Goal: Information Seeking & Learning: Check status

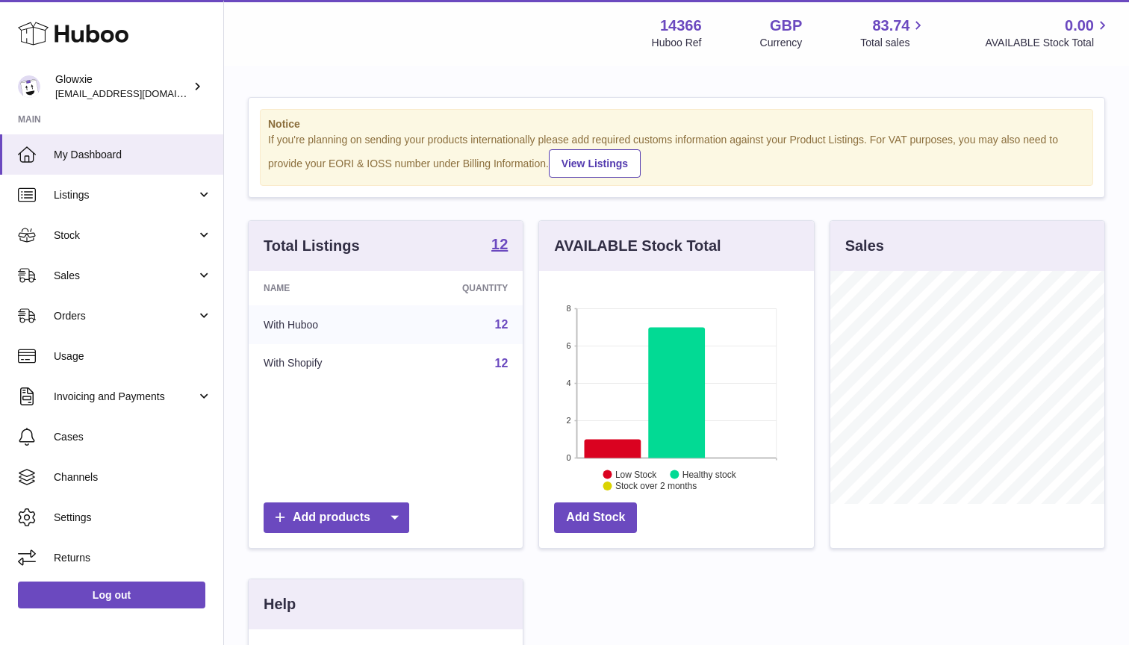
scroll to position [233, 275]
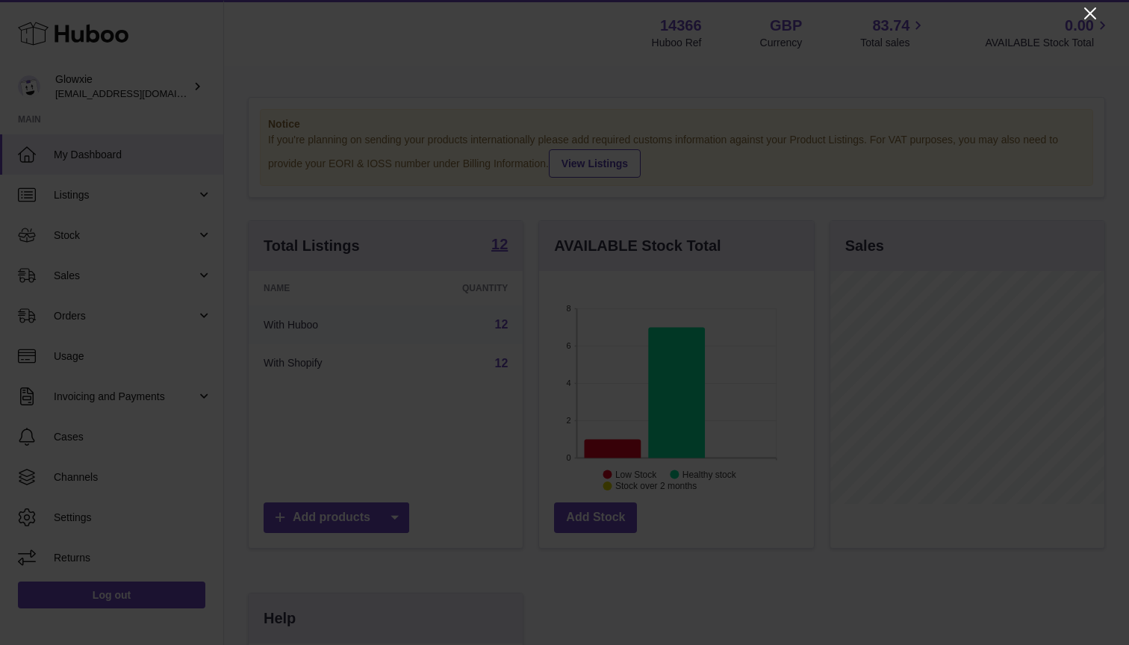
click at [1086, 11] on icon "Close" at bounding box center [1091, 13] width 18 height 18
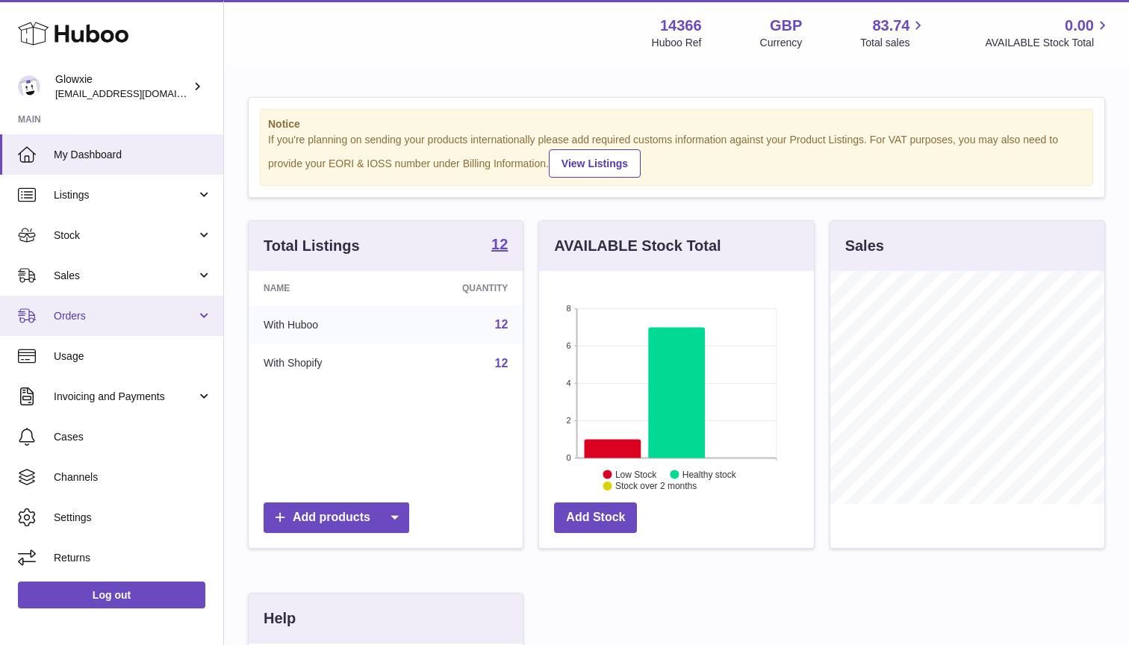
click at [92, 329] on link "Orders" at bounding box center [111, 316] width 223 height 40
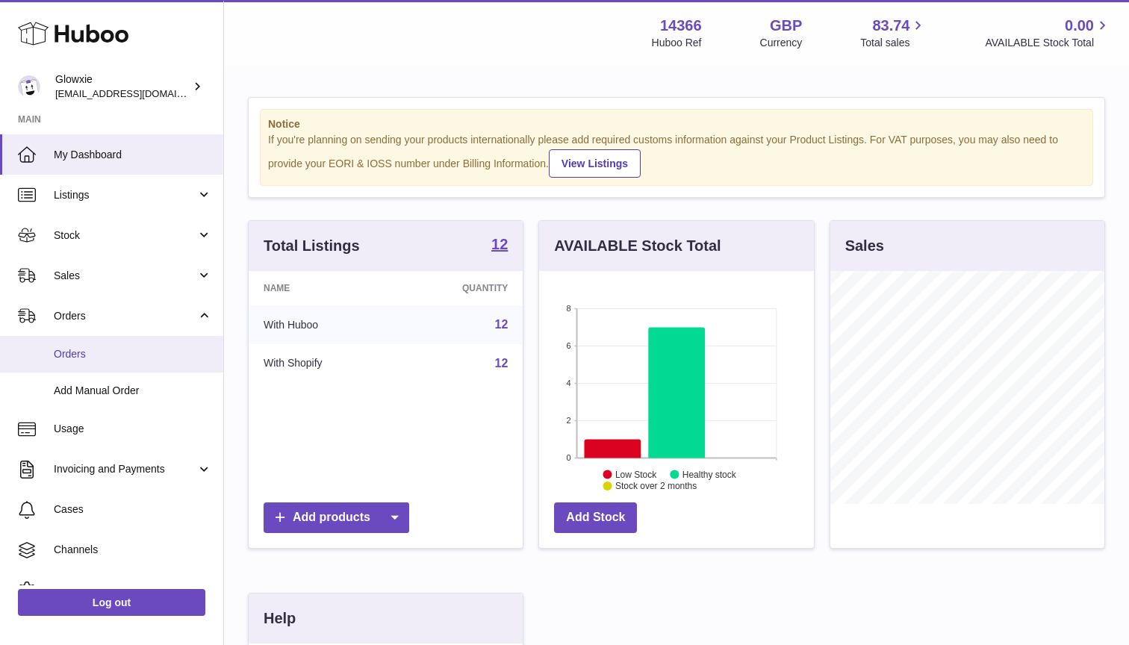
click at [93, 353] on span "Orders" at bounding box center [133, 354] width 158 height 14
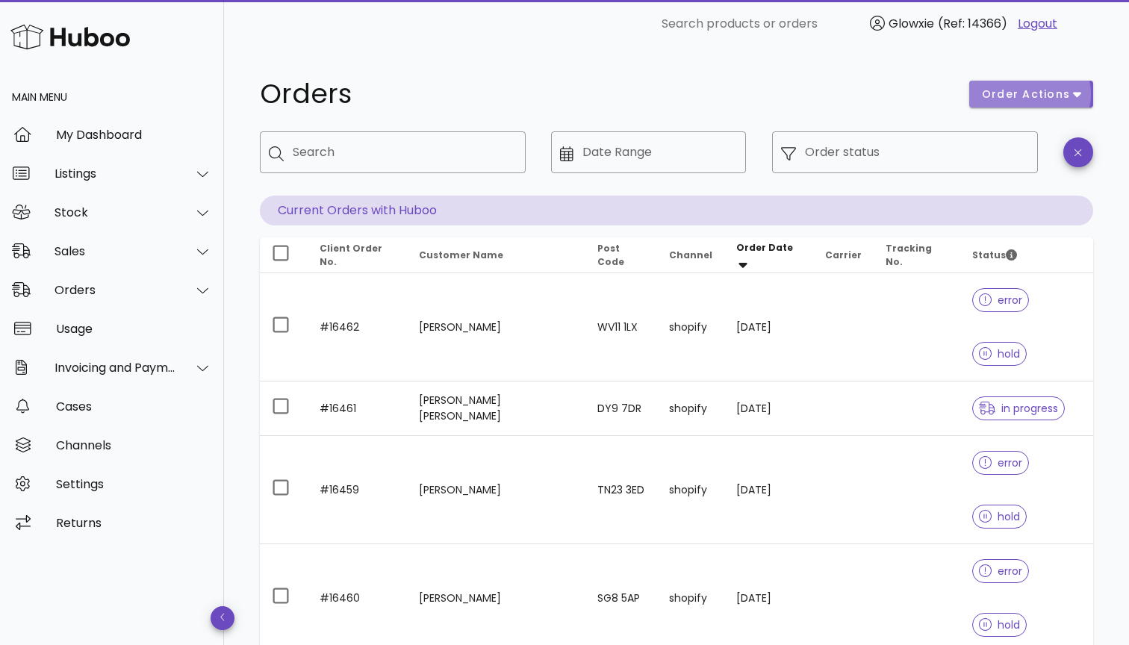
click at [1030, 104] on button "order actions" at bounding box center [1032, 94] width 124 height 27
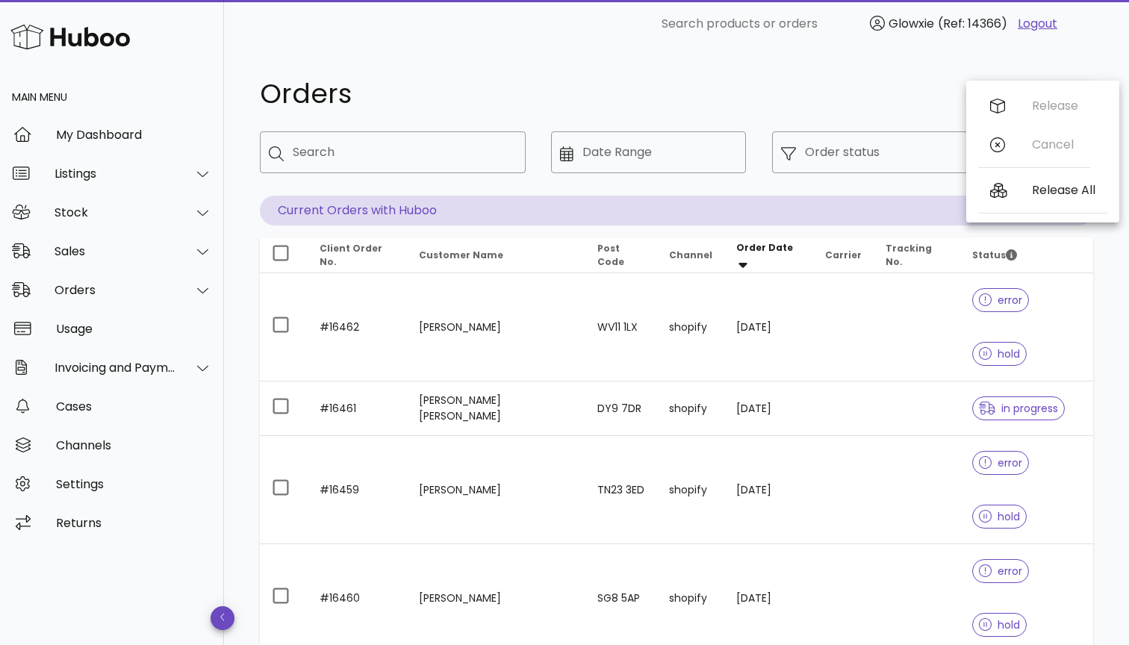
click at [875, 92] on h1 "Orders" at bounding box center [606, 94] width 692 height 27
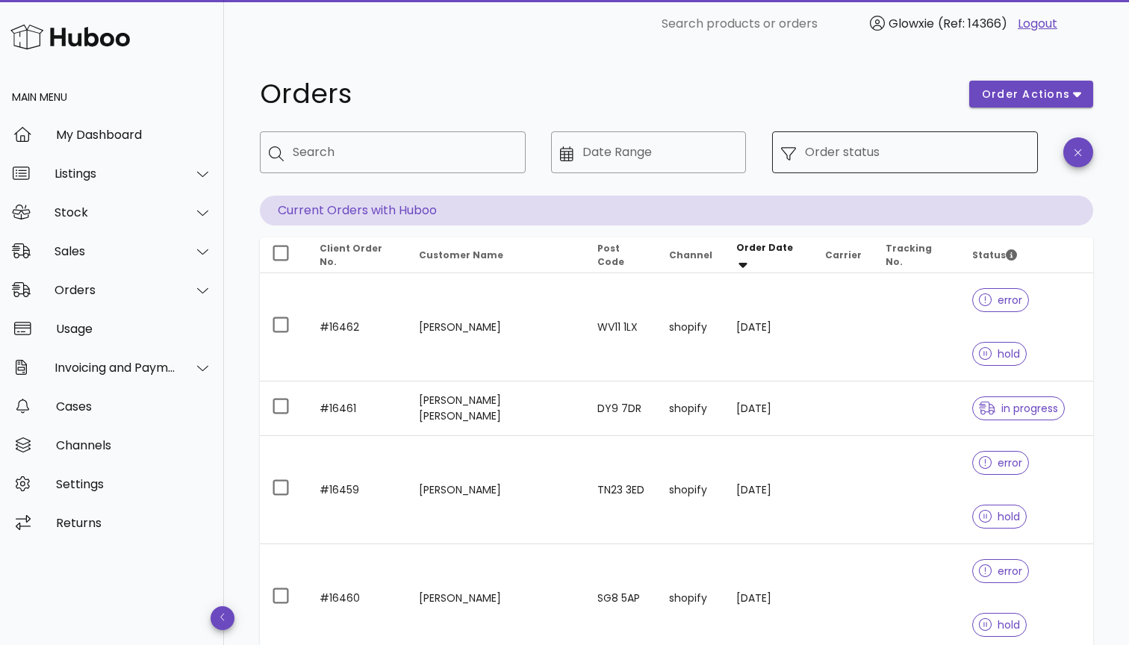
click at [959, 144] on input "Order status" at bounding box center [917, 152] width 224 height 24
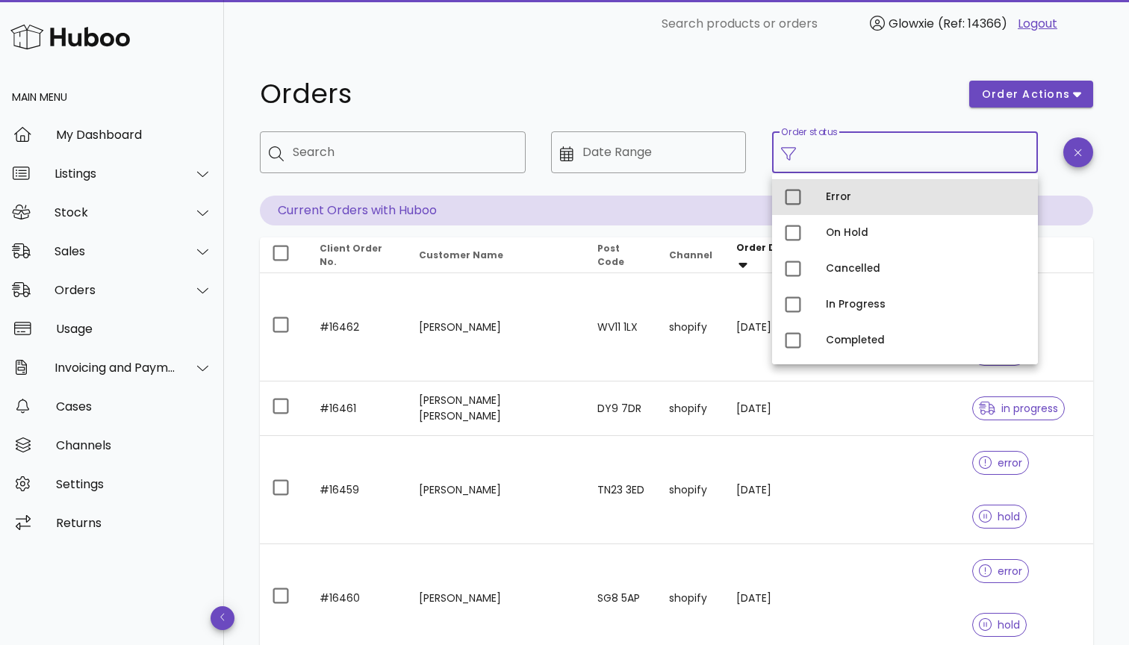
click at [859, 181] on div "Error" at bounding box center [905, 197] width 266 height 36
type input "**********"
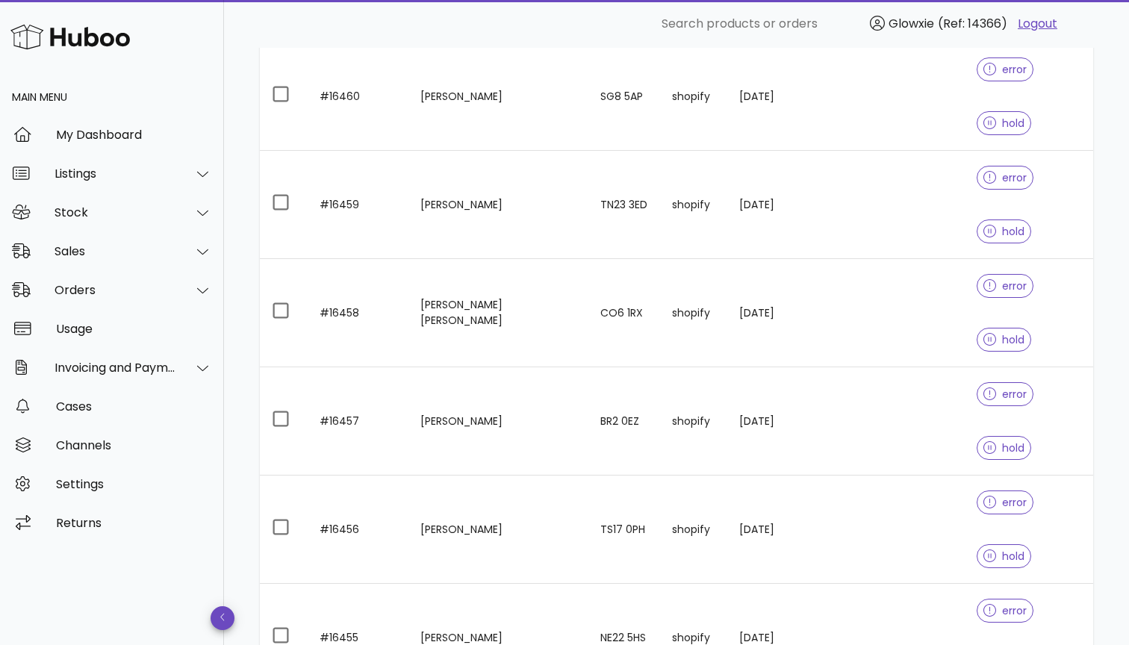
scroll to position [376, 0]
click at [911, 591] on div "50" at bounding box center [917, 586] width 15 height 14
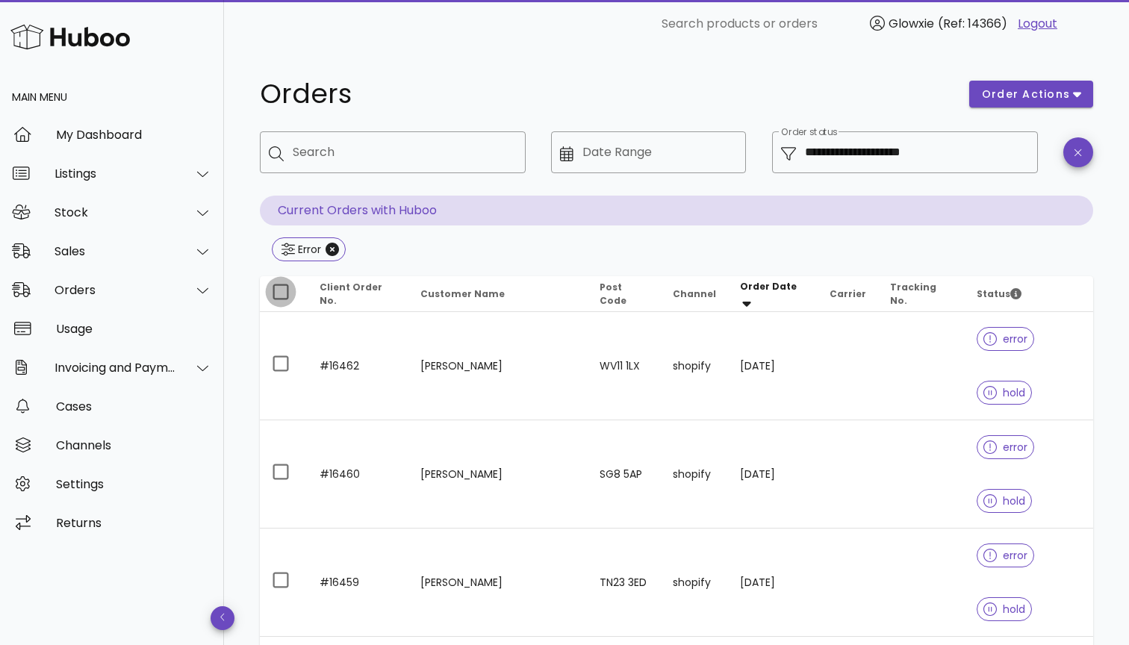
click at [276, 286] on div at bounding box center [280, 291] width 25 height 25
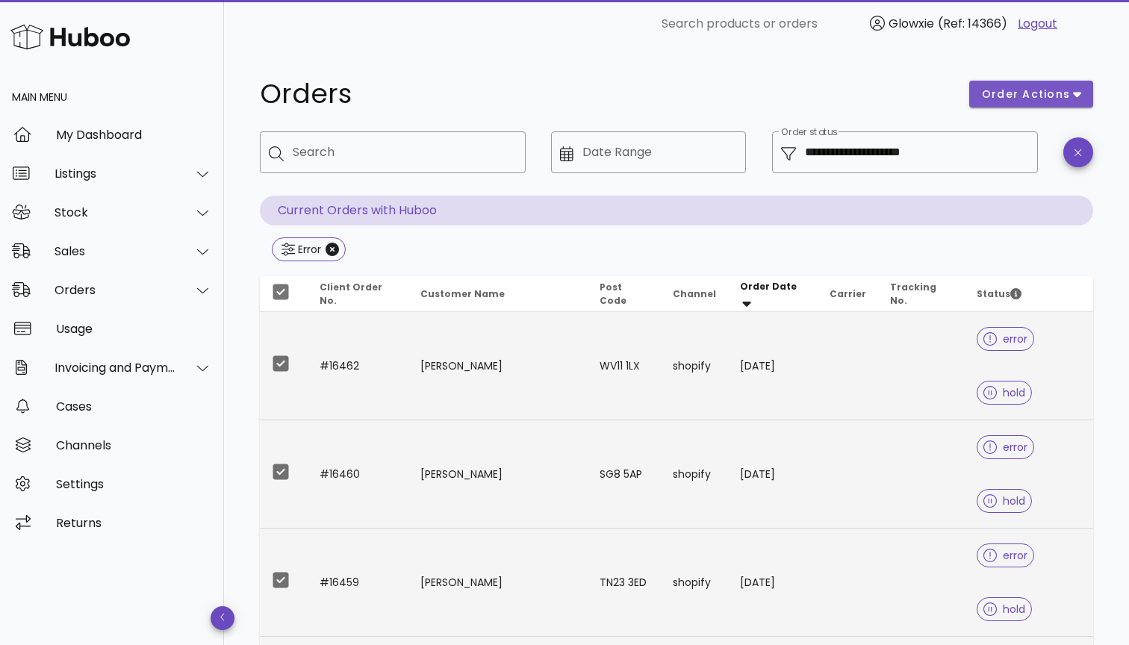
click at [1076, 102] on span "order actions" at bounding box center [1032, 95] width 100 height 16
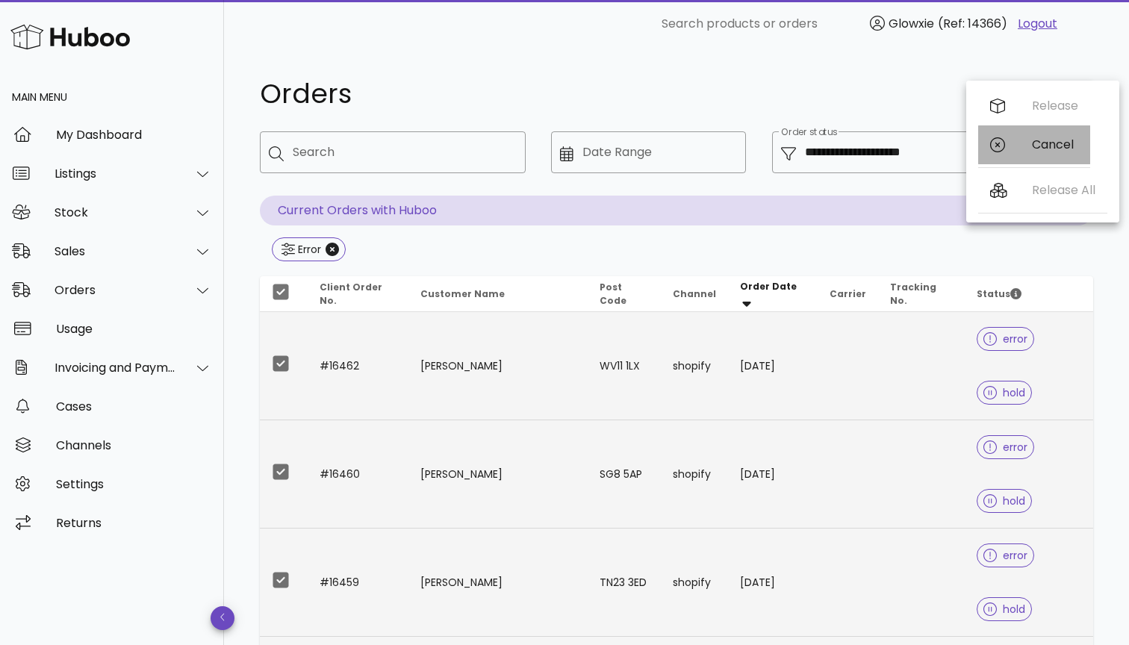
click at [1042, 155] on div "Cancel" at bounding box center [1035, 144] width 112 height 39
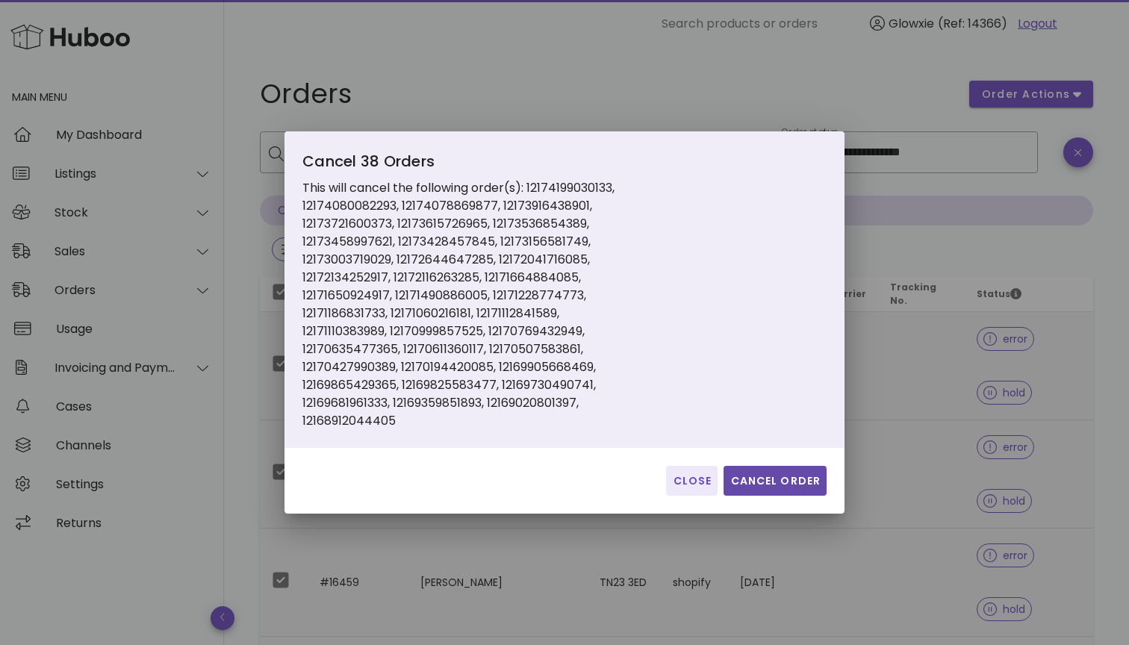
click at [769, 477] on span "Cancel Order" at bounding box center [775, 482] width 91 height 16
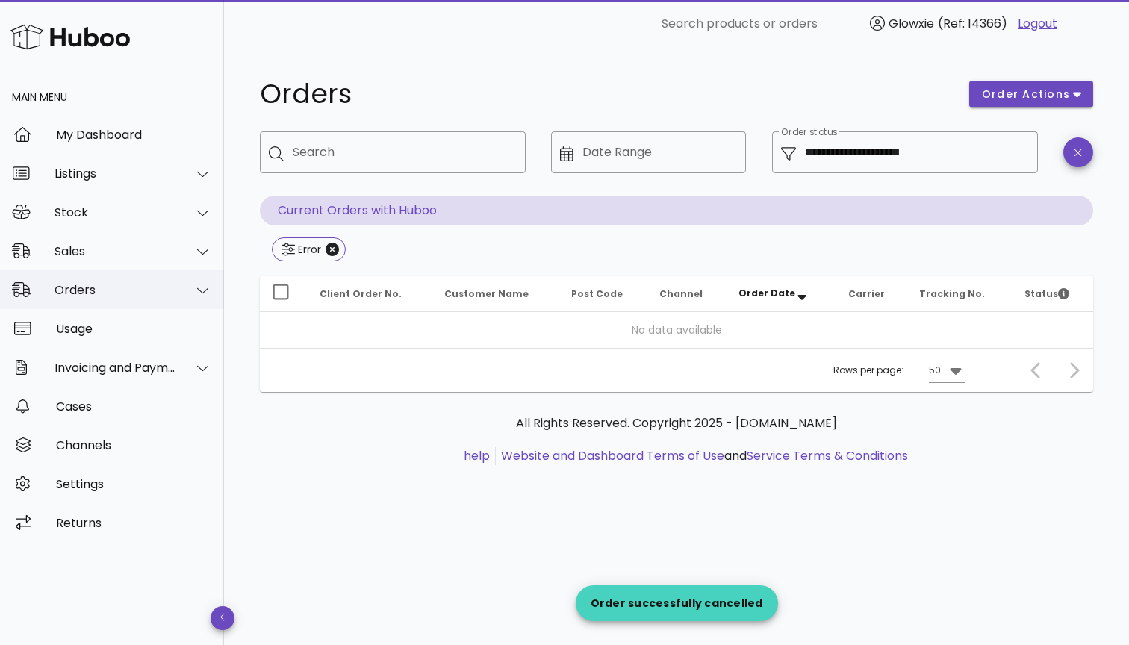
click at [99, 283] on div "Orders" at bounding box center [116, 290] width 122 height 14
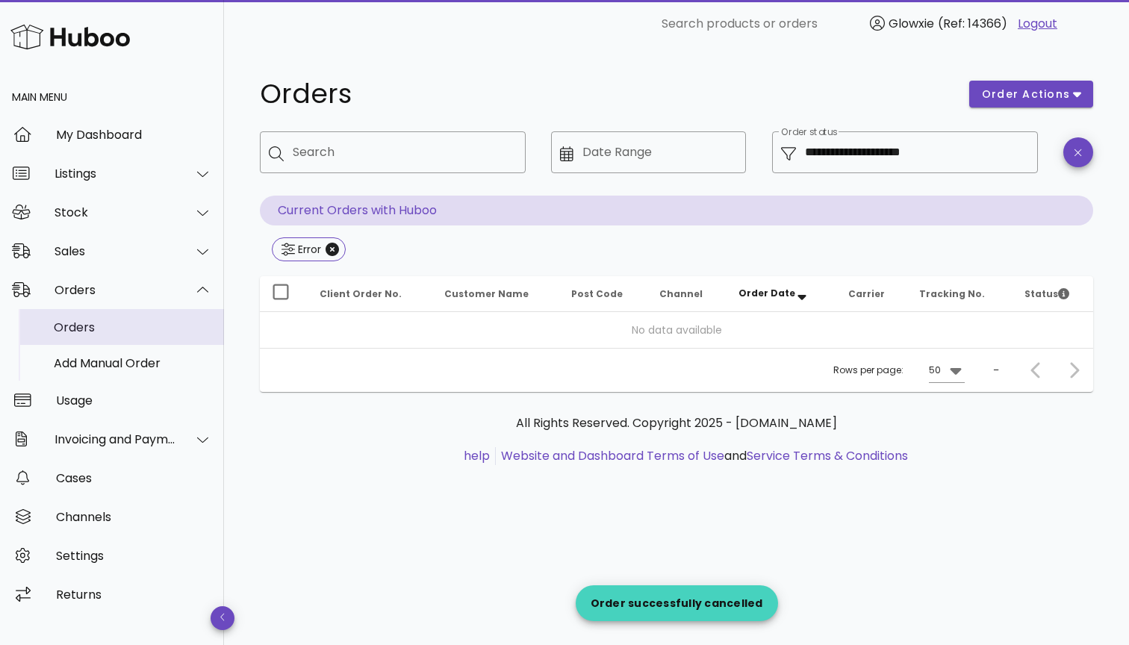
click at [91, 326] on div "Orders" at bounding box center [133, 327] width 158 height 14
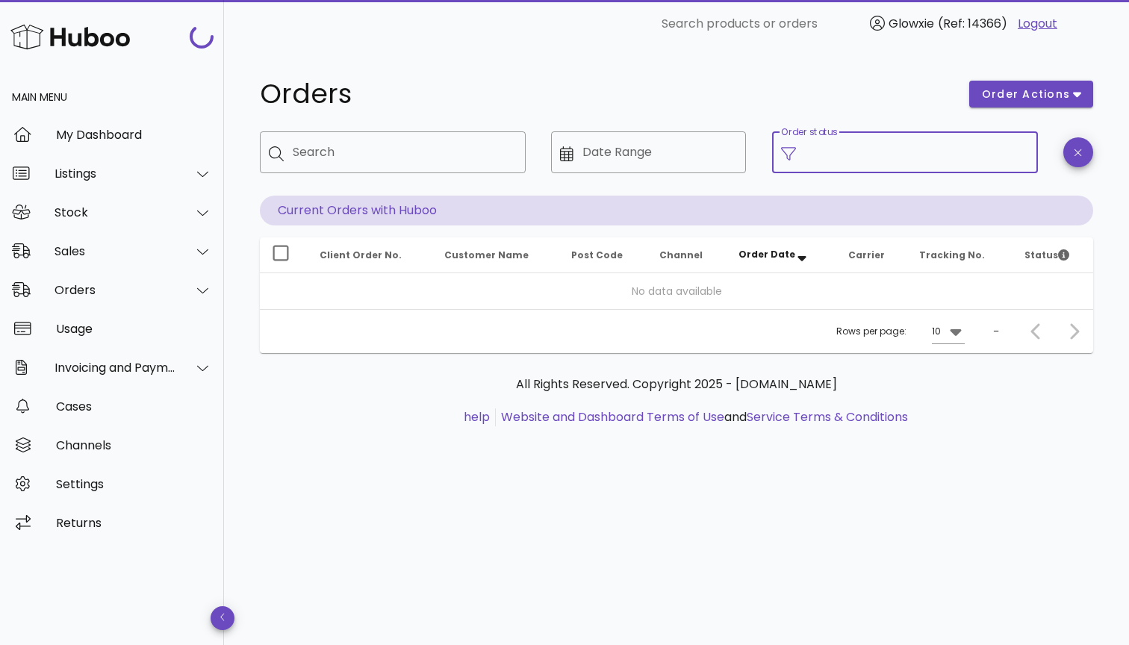
click at [976, 161] on input "Order status" at bounding box center [917, 152] width 224 height 24
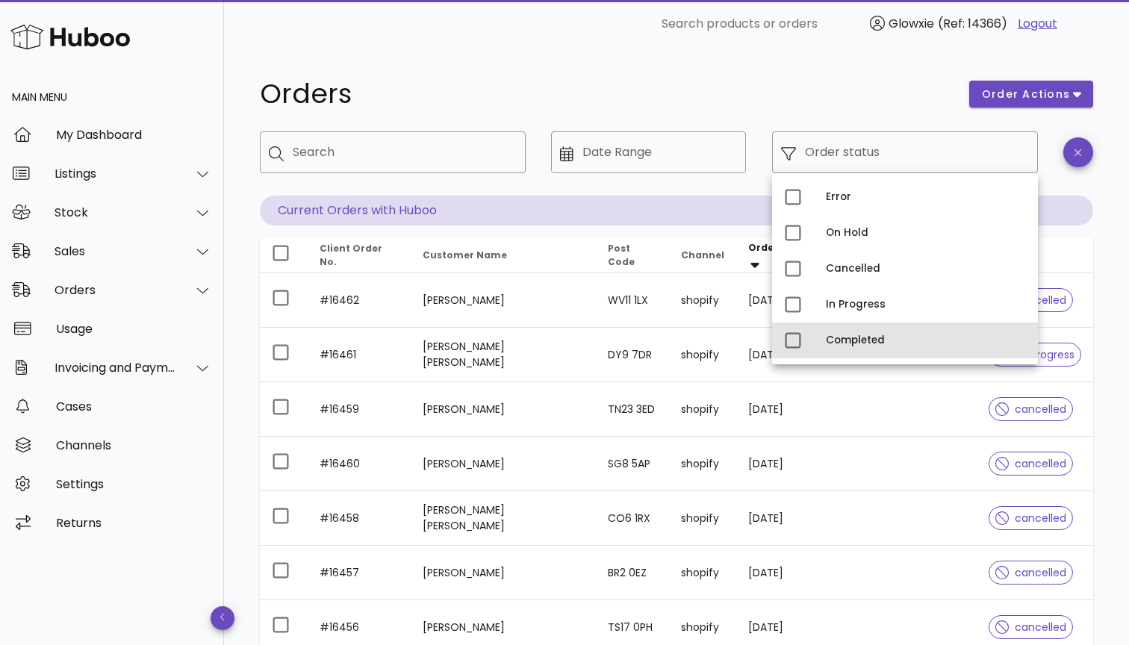
click at [827, 338] on div "Completed" at bounding box center [926, 341] width 200 height 12
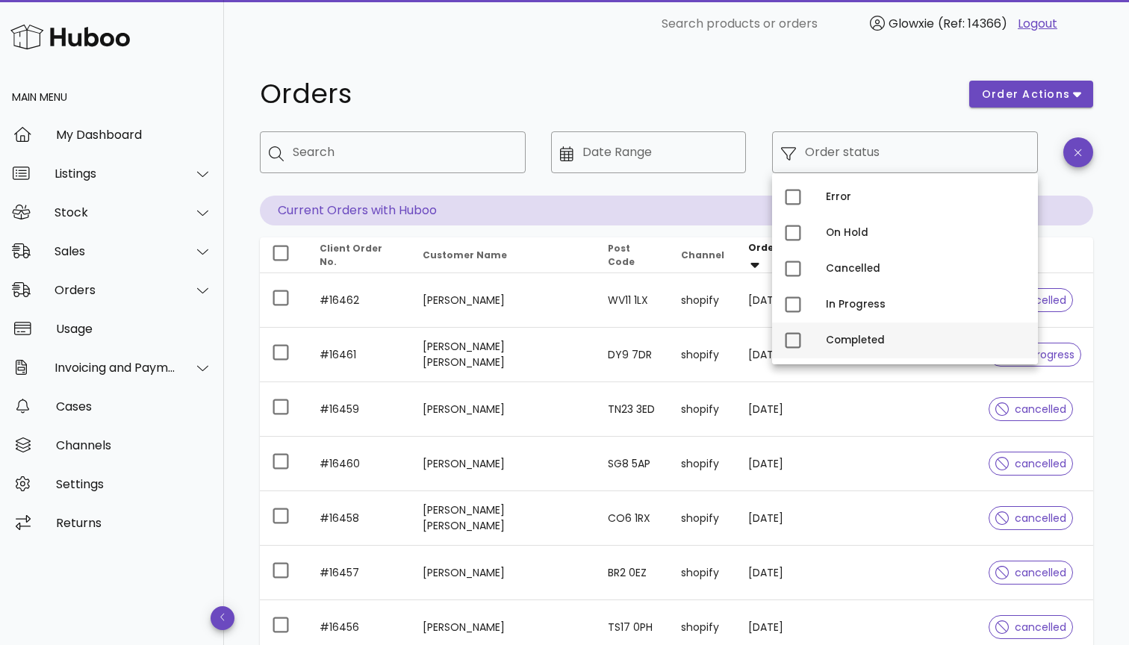
type input "**********"
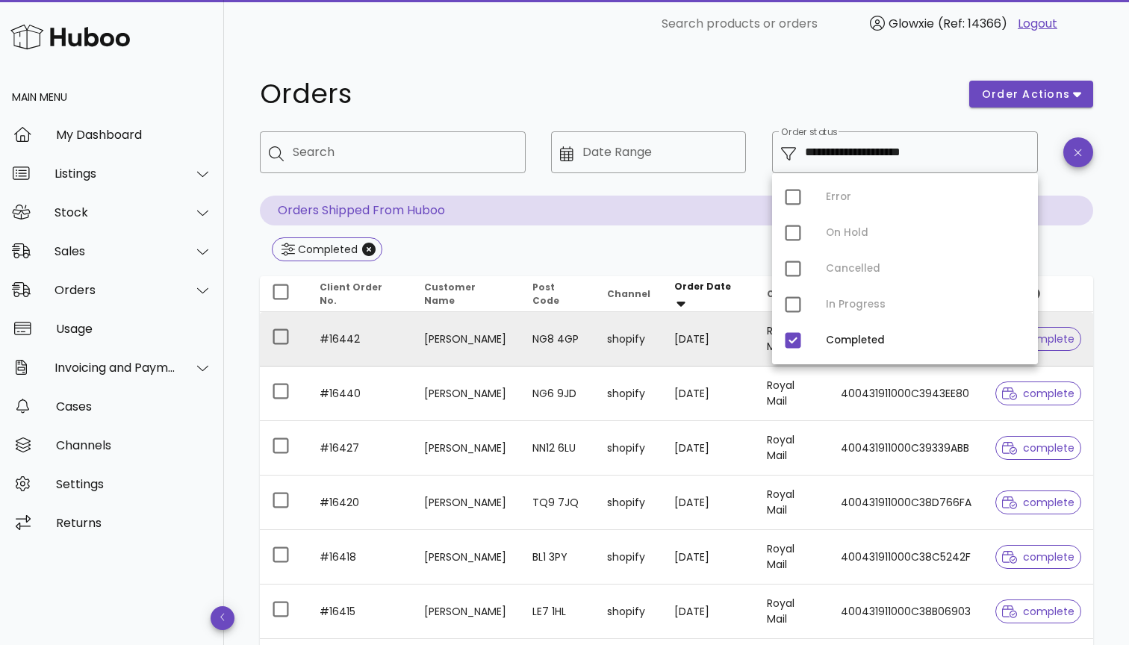
click at [545, 341] on td "NG8 4GP" at bounding box center [558, 339] width 75 height 55
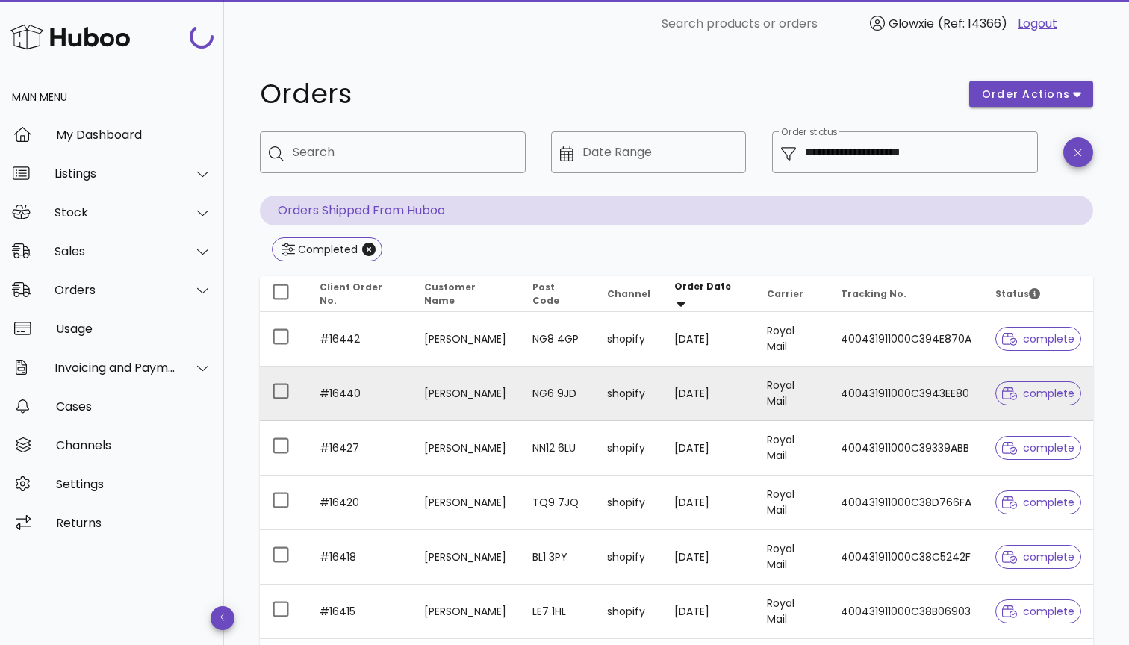
click at [541, 389] on td "NG6 9JD" at bounding box center [558, 394] width 75 height 55
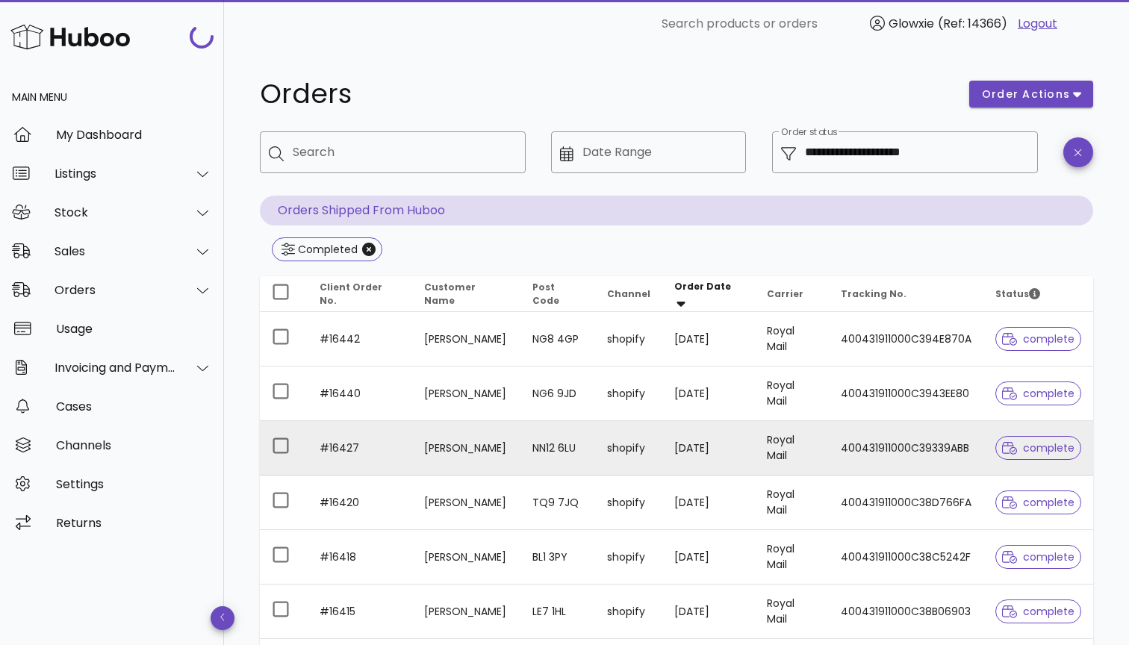
click at [552, 458] on td "NN12 6LU" at bounding box center [558, 448] width 75 height 55
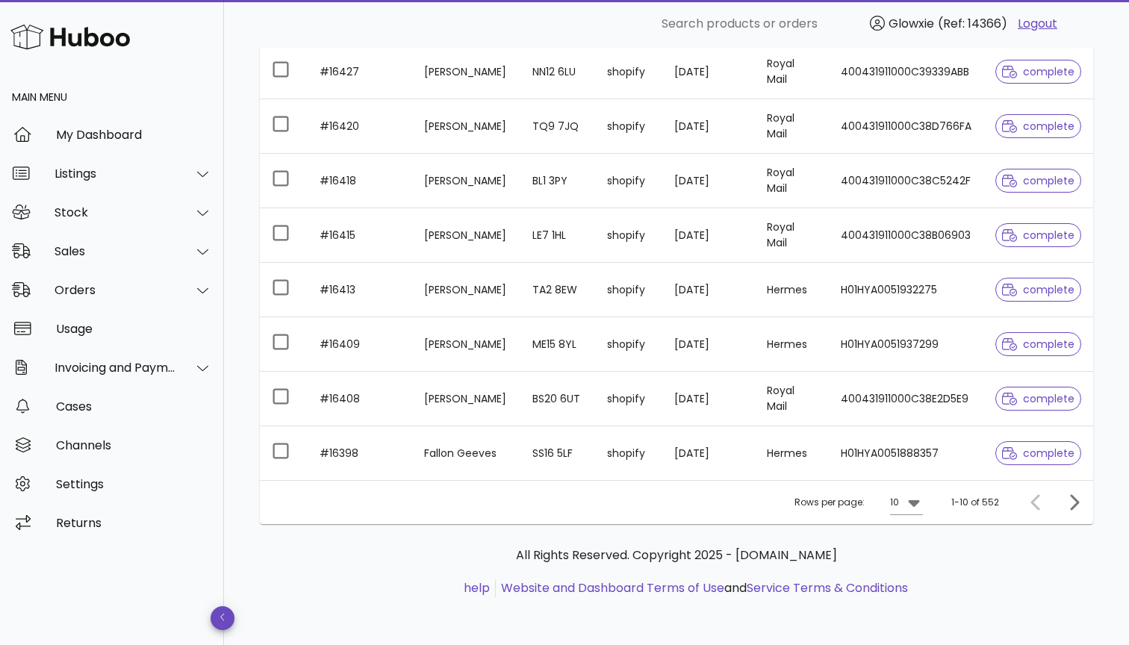
scroll to position [376, 0]
click at [910, 503] on icon at bounding box center [914, 503] width 18 height 18
click at [902, 579] on div "50" at bounding box center [912, 586] width 39 height 36
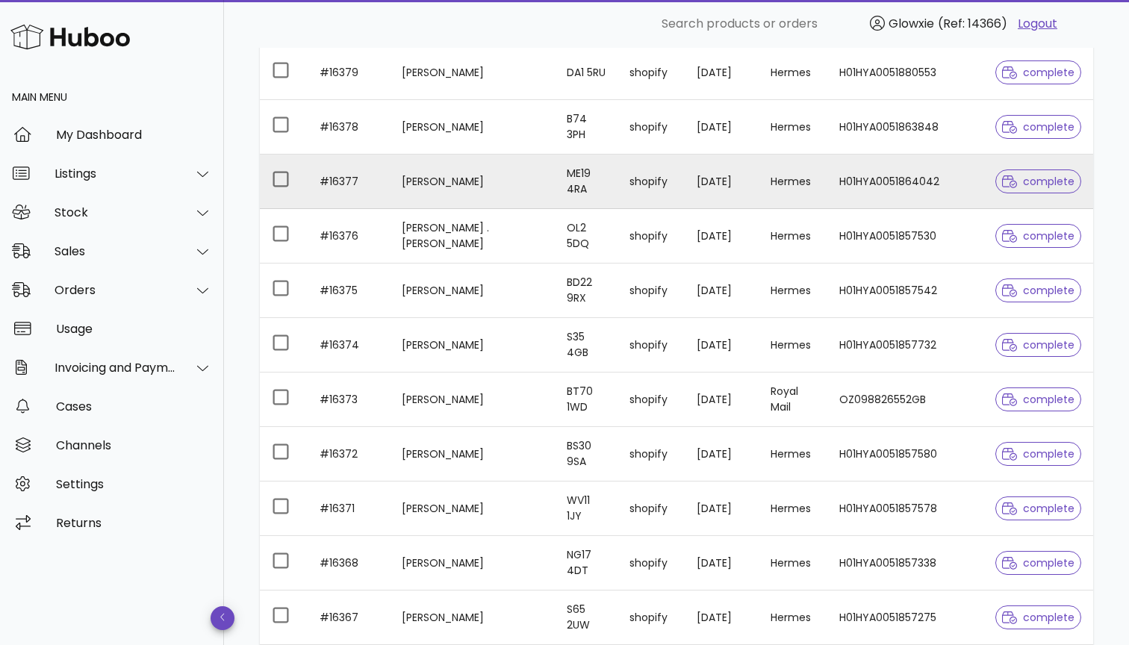
scroll to position [885, 0]
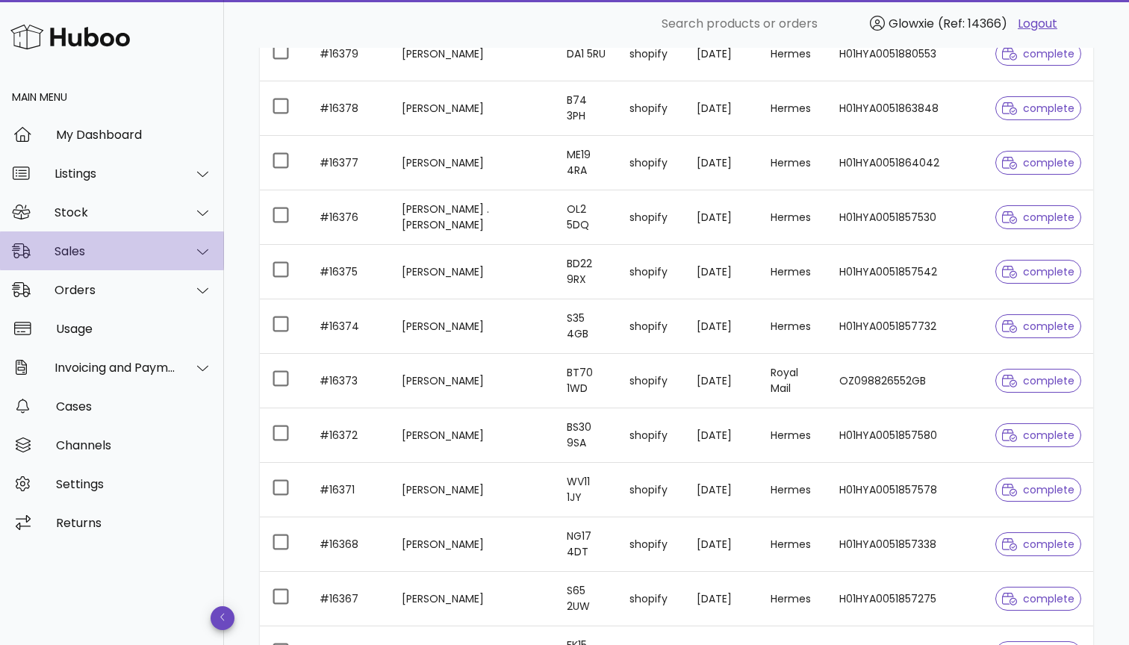
click at [125, 252] on div "Sales" at bounding box center [116, 251] width 122 height 14
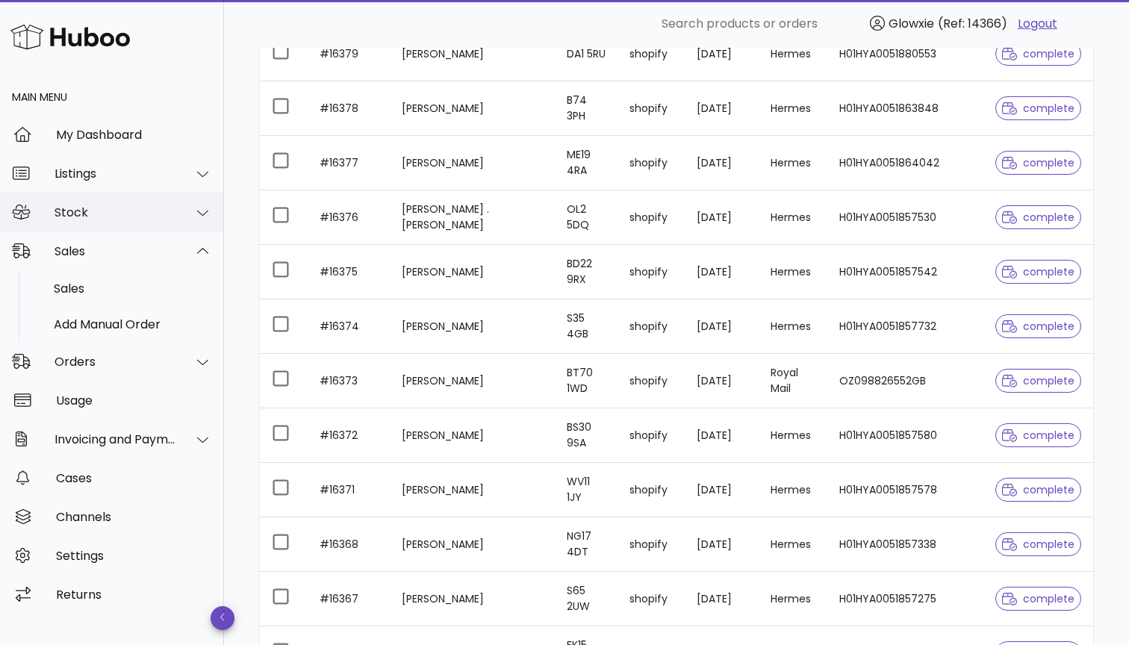
click at [115, 228] on div "Stock" at bounding box center [112, 212] width 224 height 39
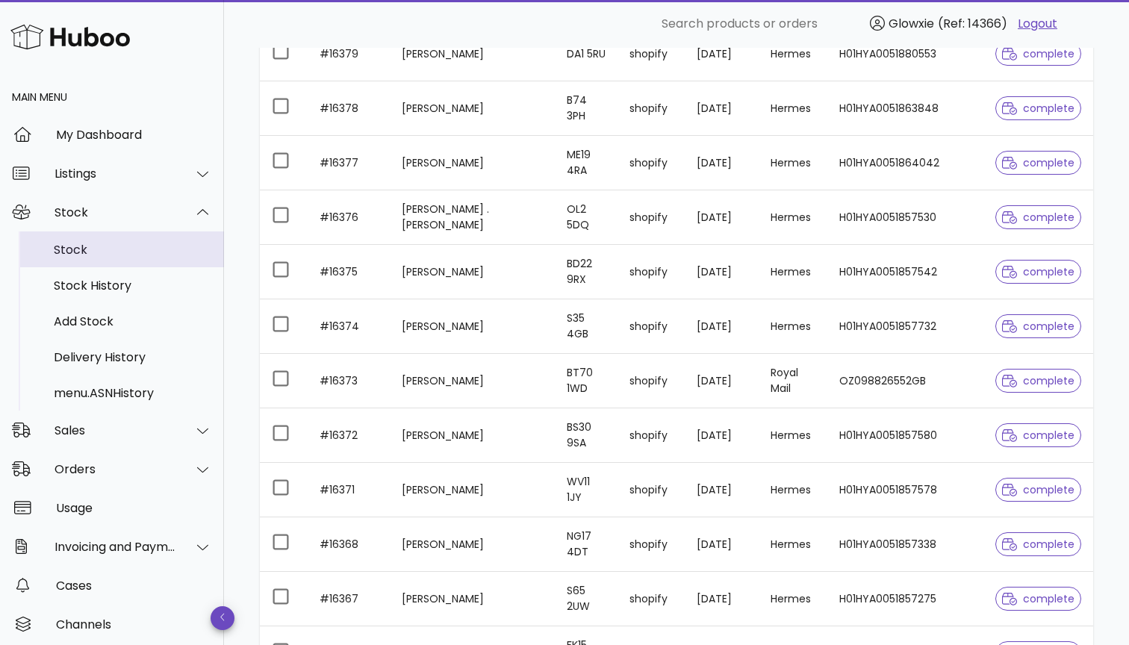
click at [114, 258] on div "Stock" at bounding box center [133, 250] width 158 height 32
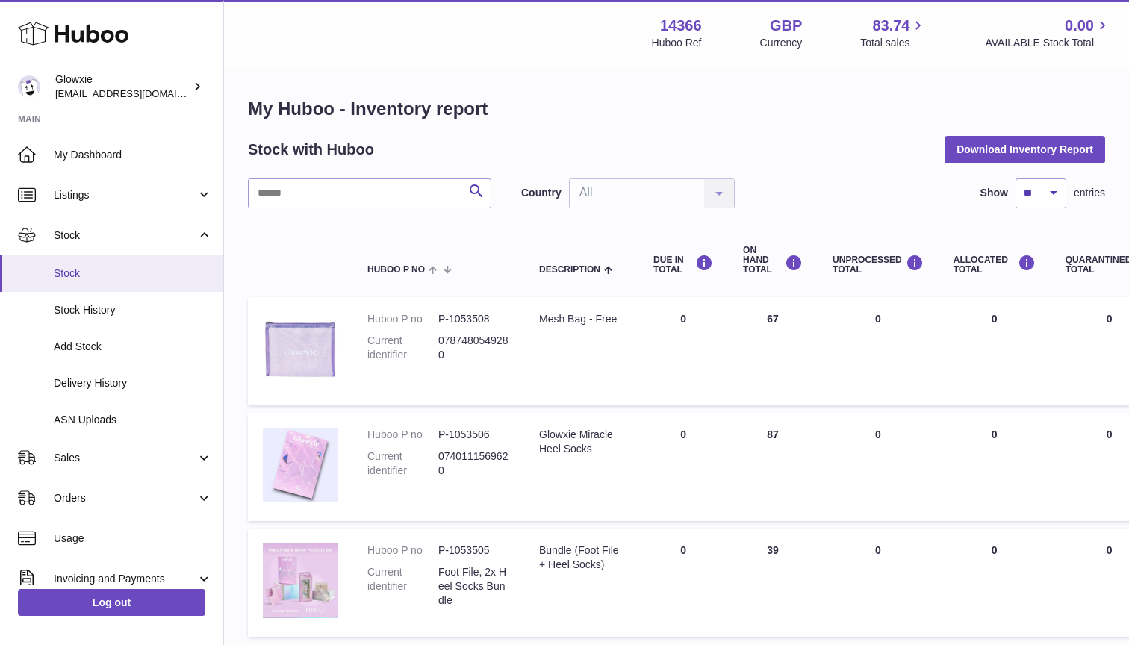
click at [75, 271] on span "Stock" at bounding box center [133, 274] width 158 height 14
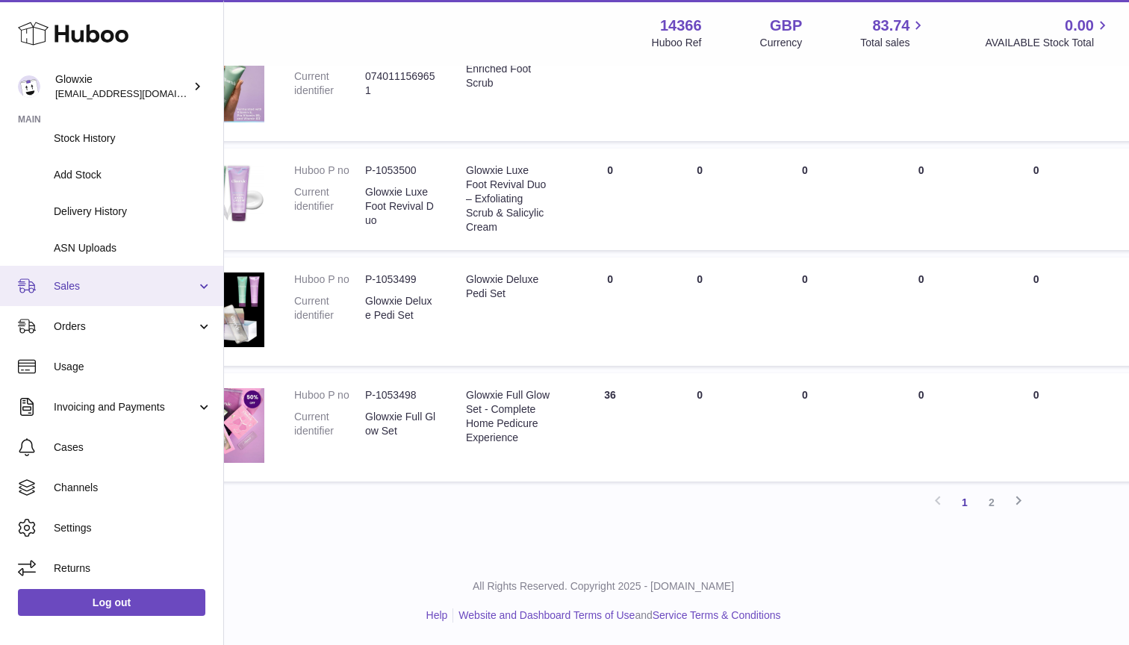
scroll to position [959, 78]
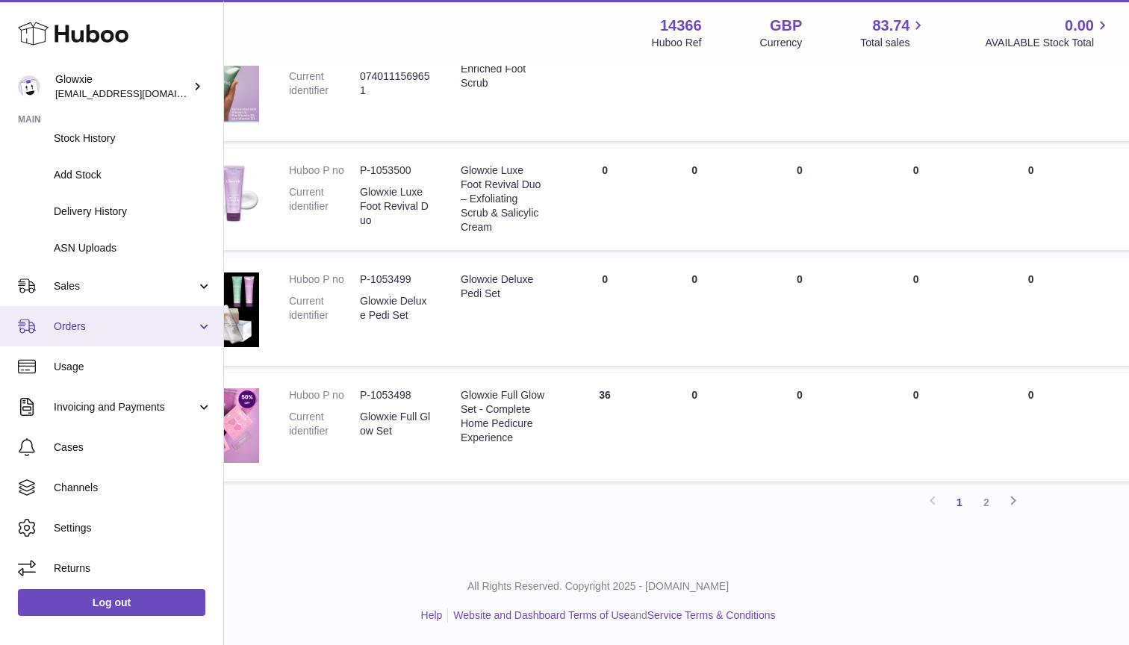
click at [114, 326] on span "Orders" at bounding box center [125, 327] width 143 height 14
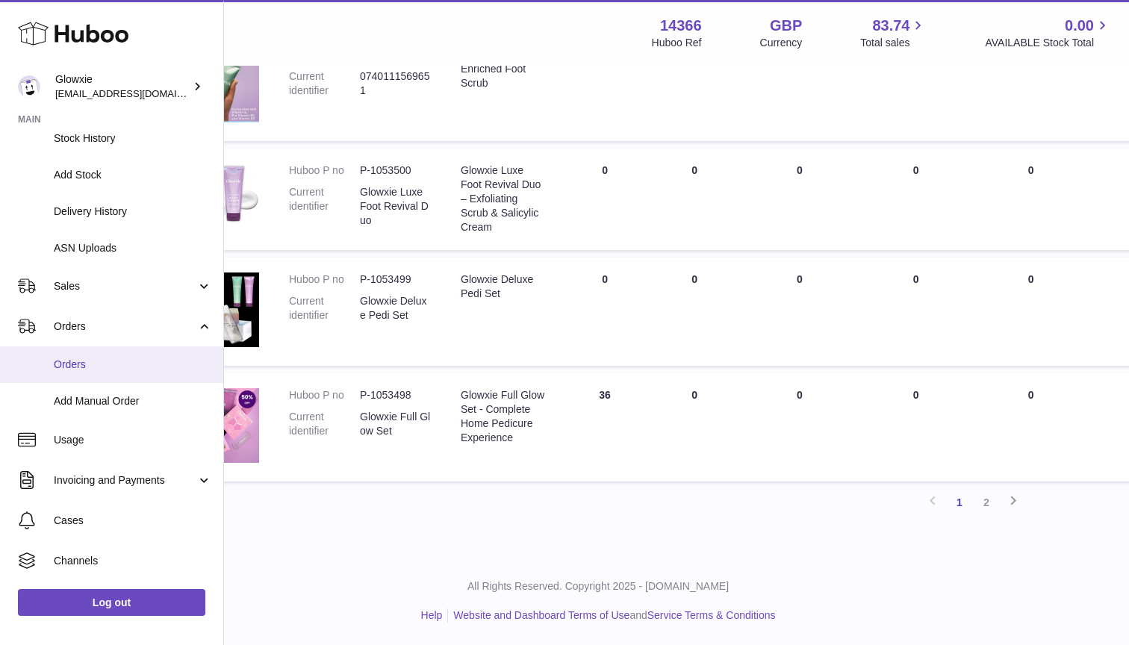
click at [107, 362] on span "Orders" at bounding box center [133, 365] width 158 height 14
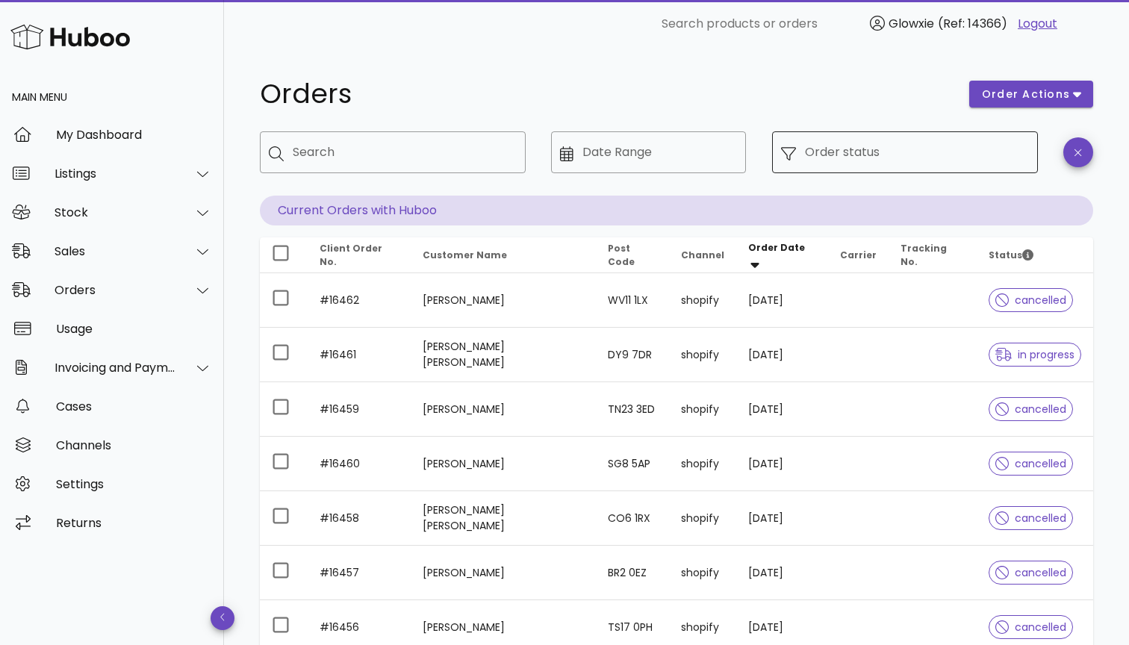
click at [973, 155] on input "Order status" at bounding box center [917, 152] width 224 height 24
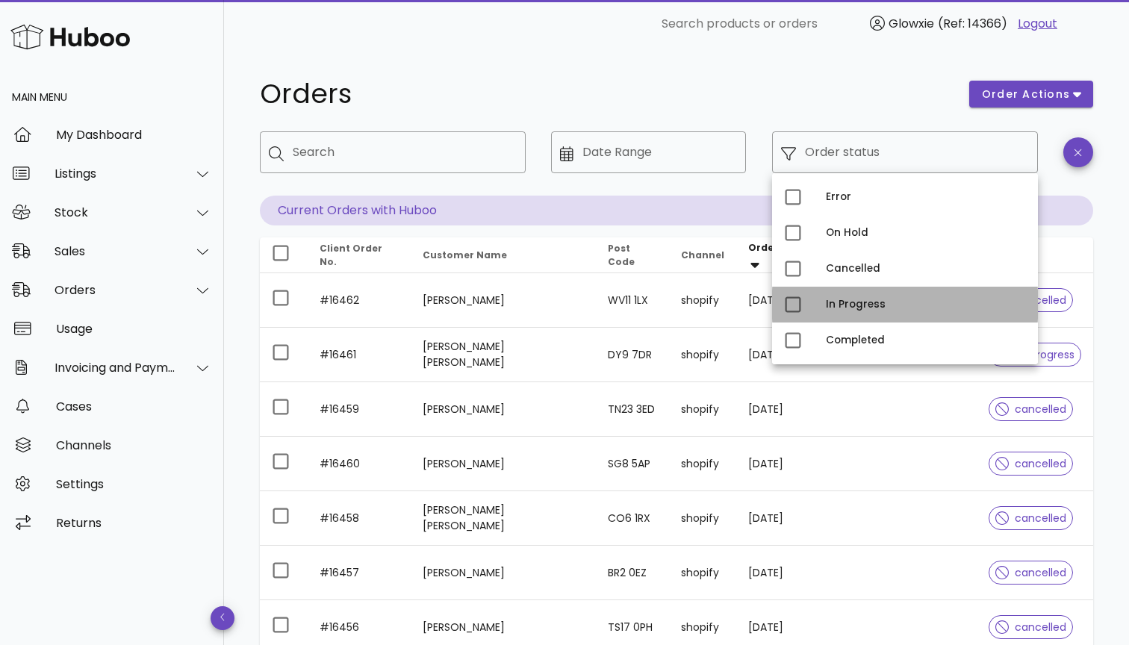
click at [828, 312] on div "In Progress" at bounding box center [926, 305] width 200 height 24
type input "**********"
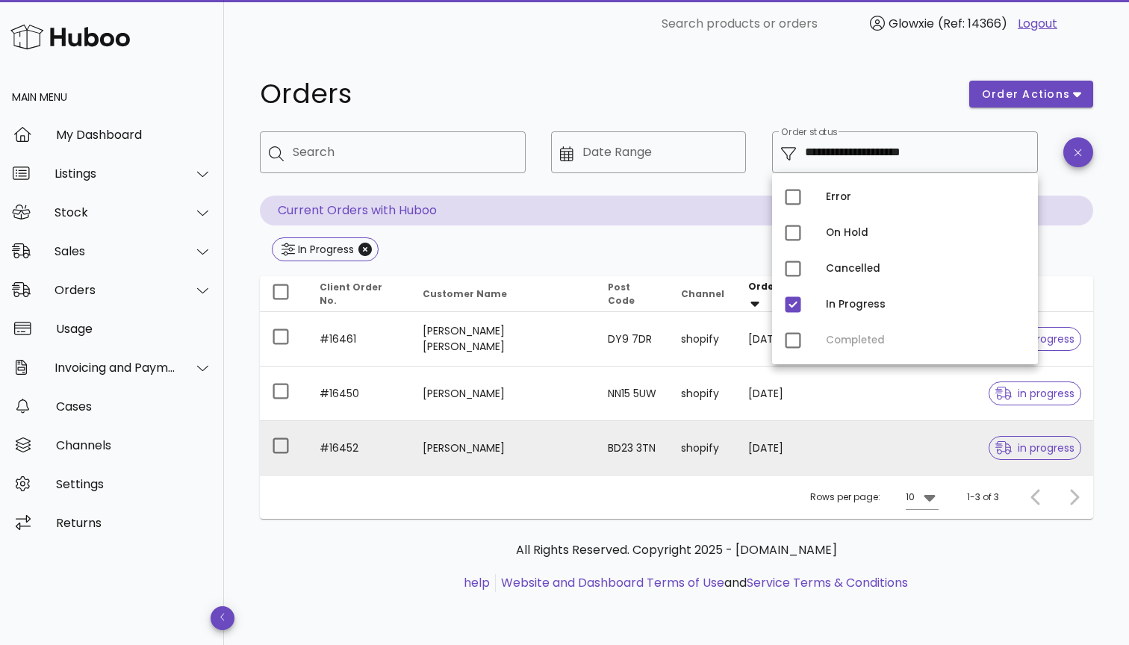
click at [537, 454] on td "[PERSON_NAME]" at bounding box center [503, 448] width 185 height 54
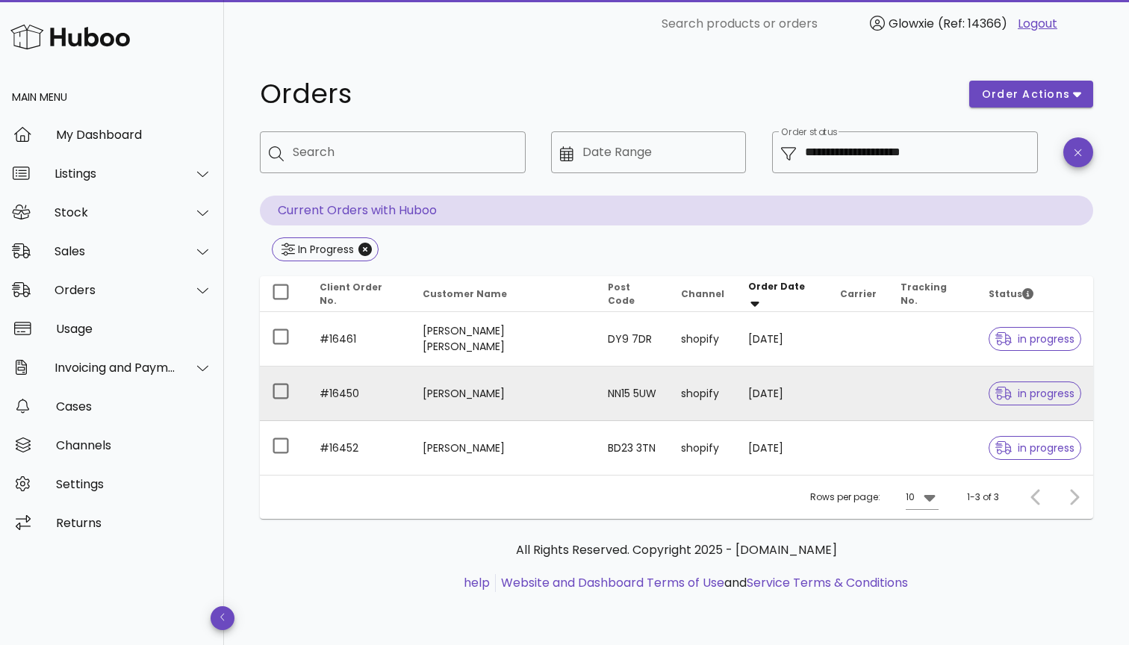
click at [465, 385] on td "[PERSON_NAME]" at bounding box center [503, 394] width 185 height 55
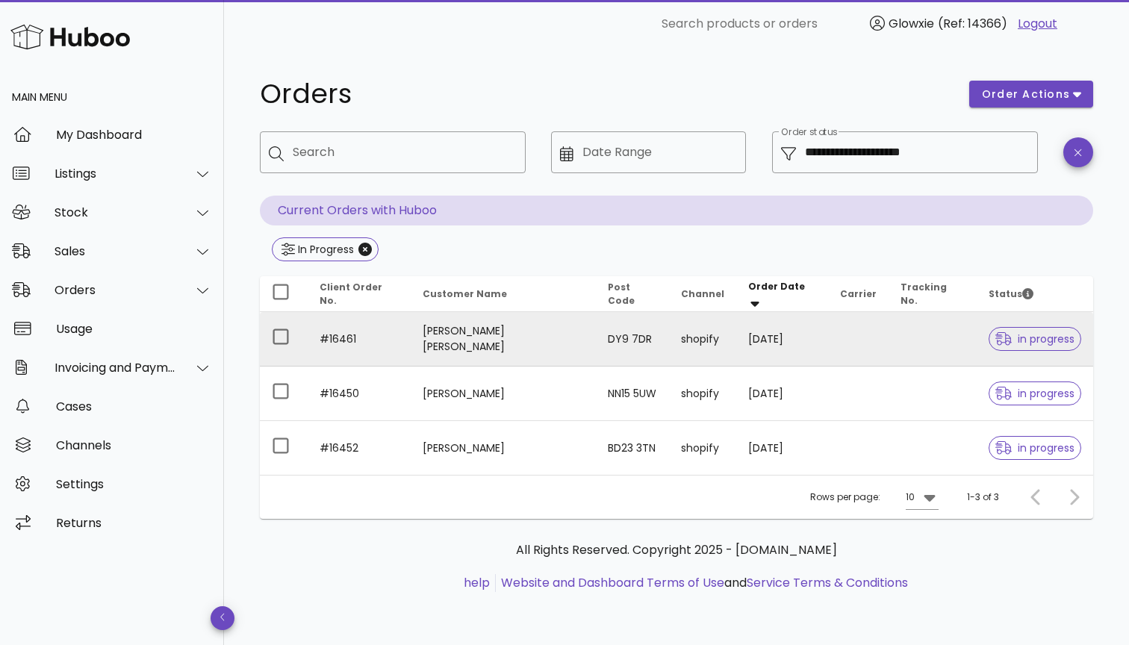
click at [518, 349] on td "[PERSON_NAME] [PERSON_NAME]" at bounding box center [503, 339] width 185 height 55
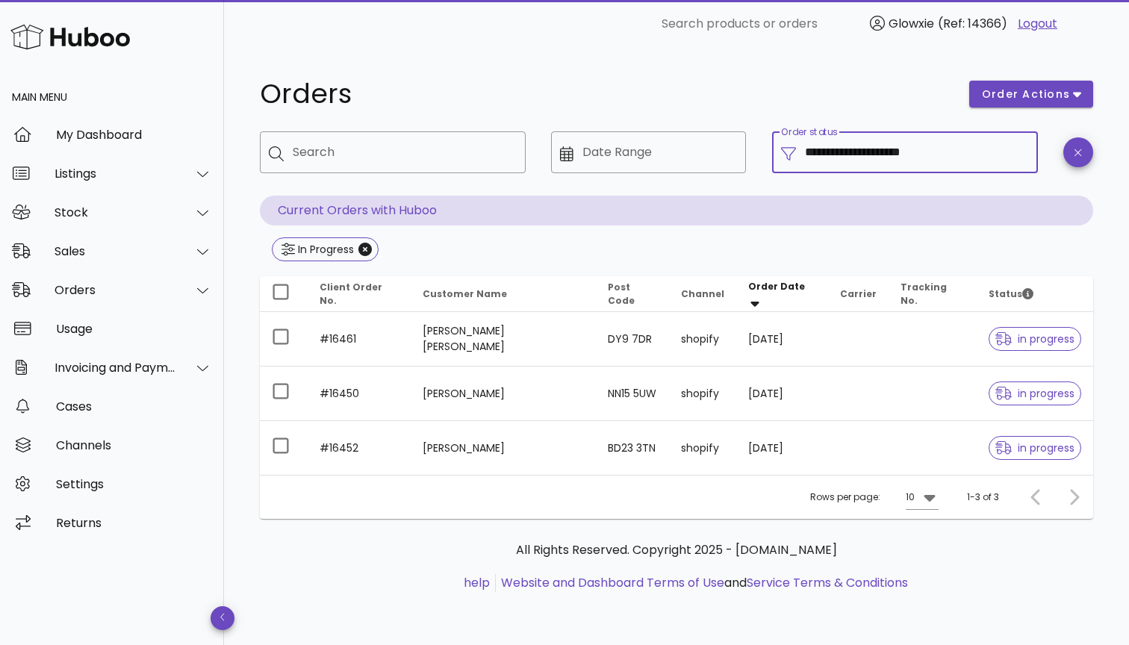
click at [903, 158] on input "**********" at bounding box center [917, 152] width 224 height 24
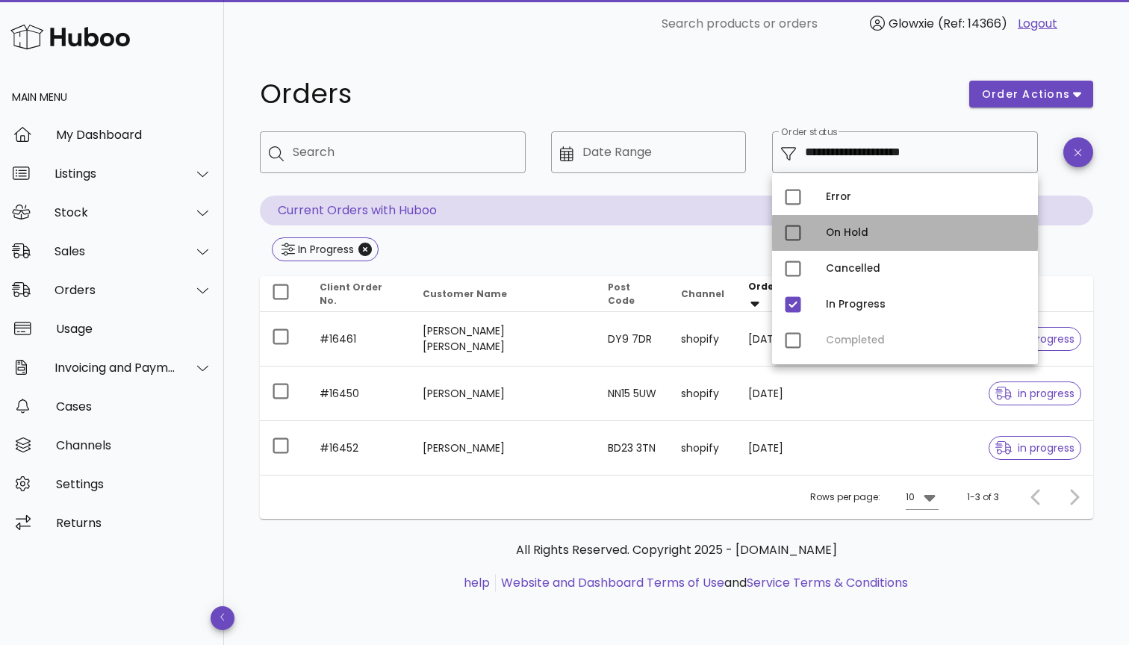
click at [807, 234] on div "On Hold" at bounding box center [905, 233] width 266 height 36
type input "**********"
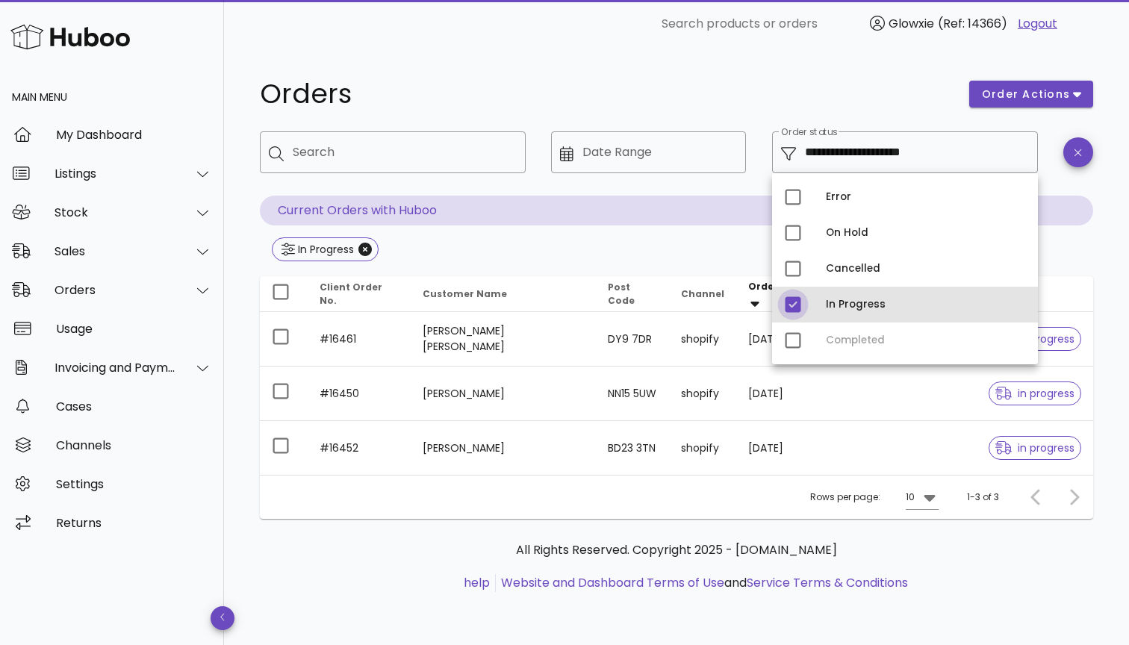
click at [796, 306] on div at bounding box center [793, 304] width 25 height 25
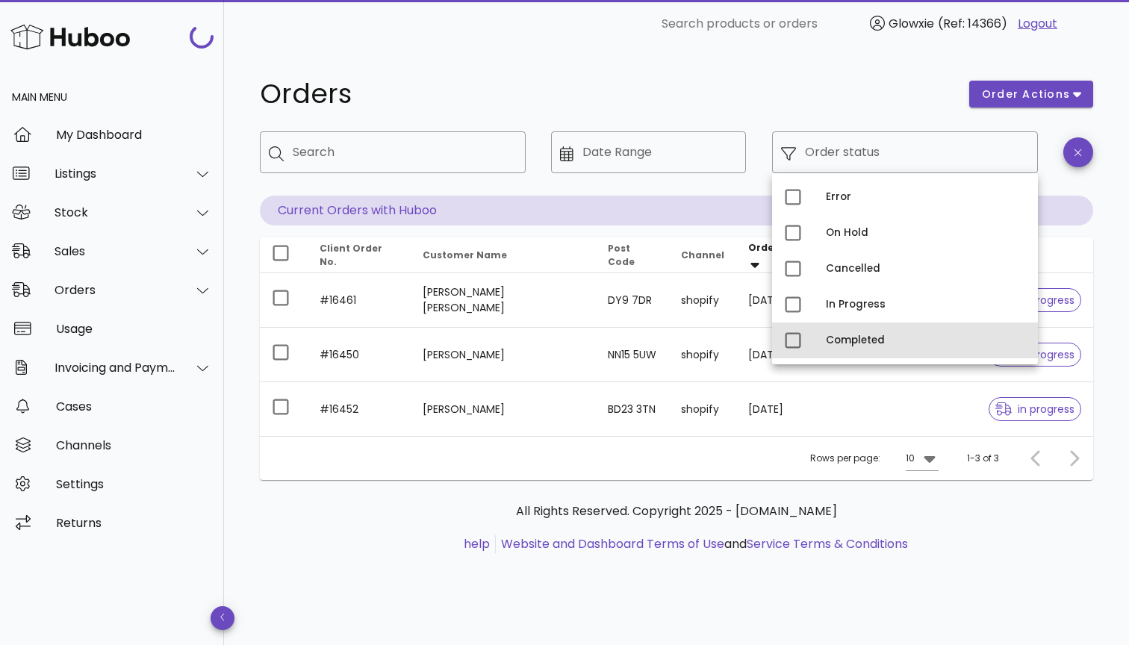
click at [810, 338] on div "Completed" at bounding box center [905, 341] width 266 height 36
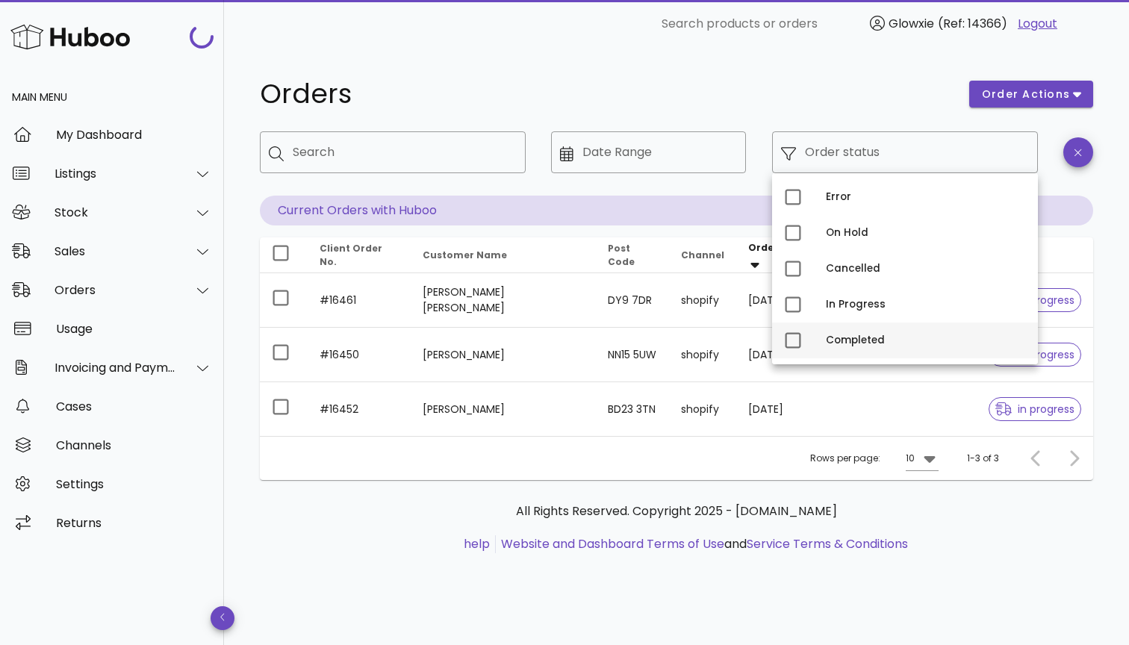
type input "**********"
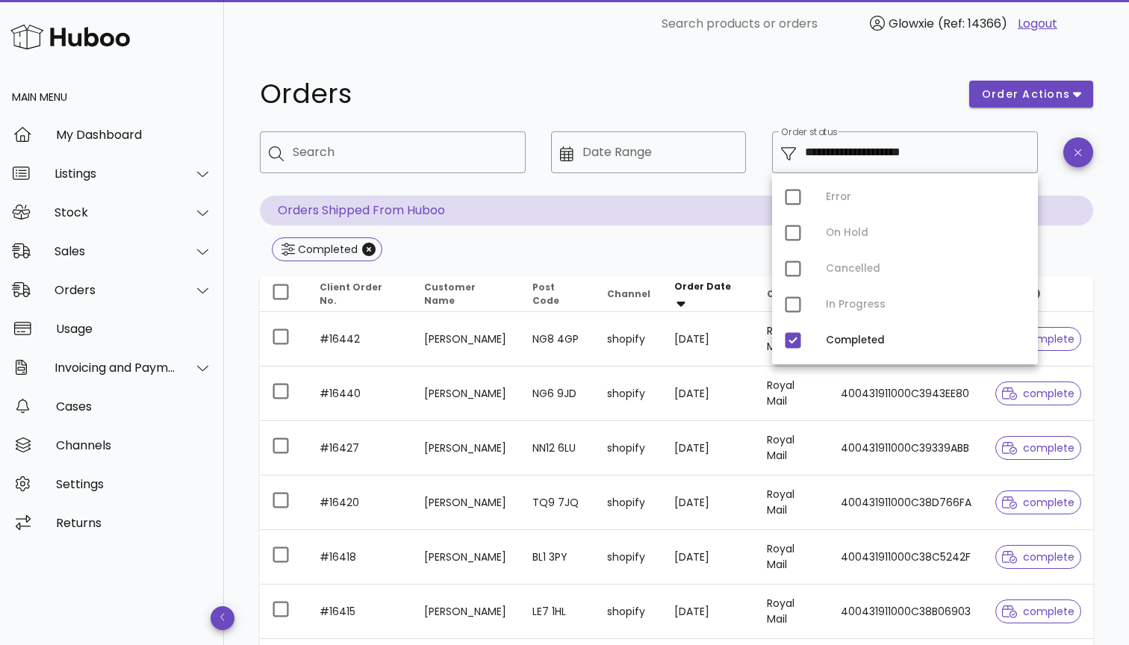
click at [499, 259] on div "Completed" at bounding box center [677, 251] width 834 height 27
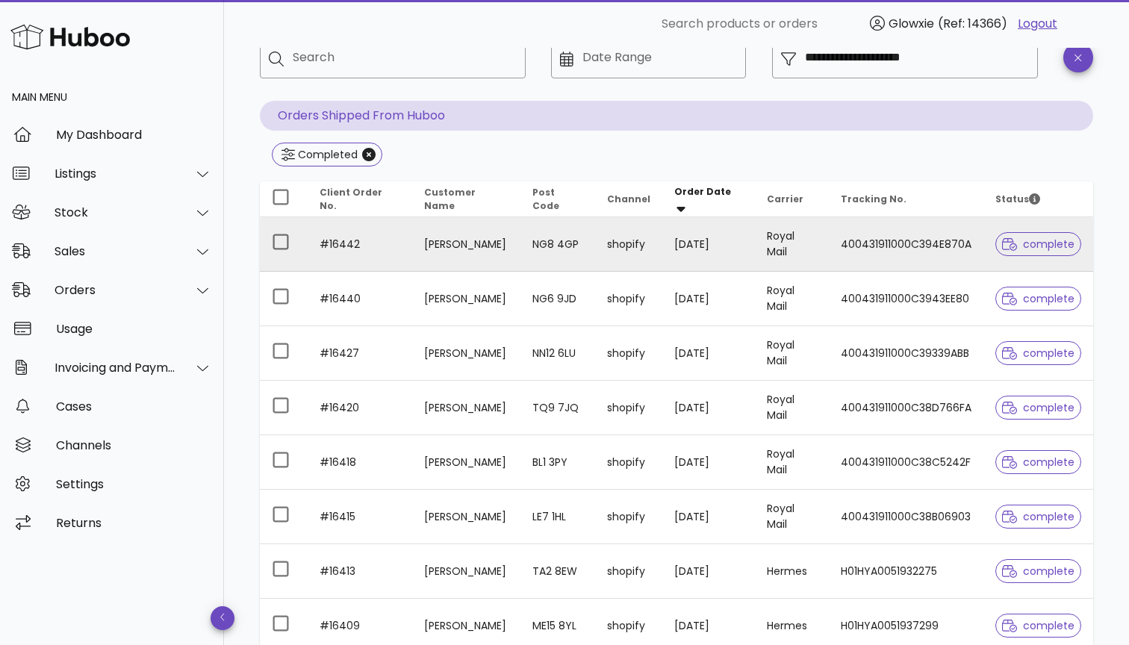
scroll to position [96, 0]
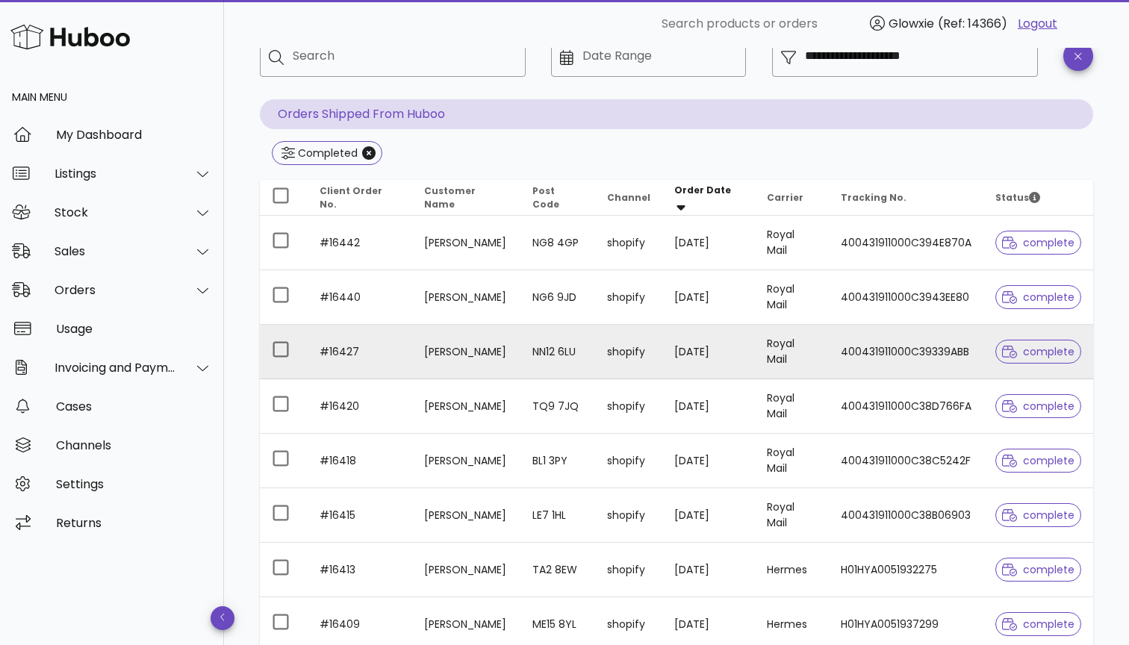
click at [482, 346] on td "[PERSON_NAME]" at bounding box center [466, 352] width 108 height 55
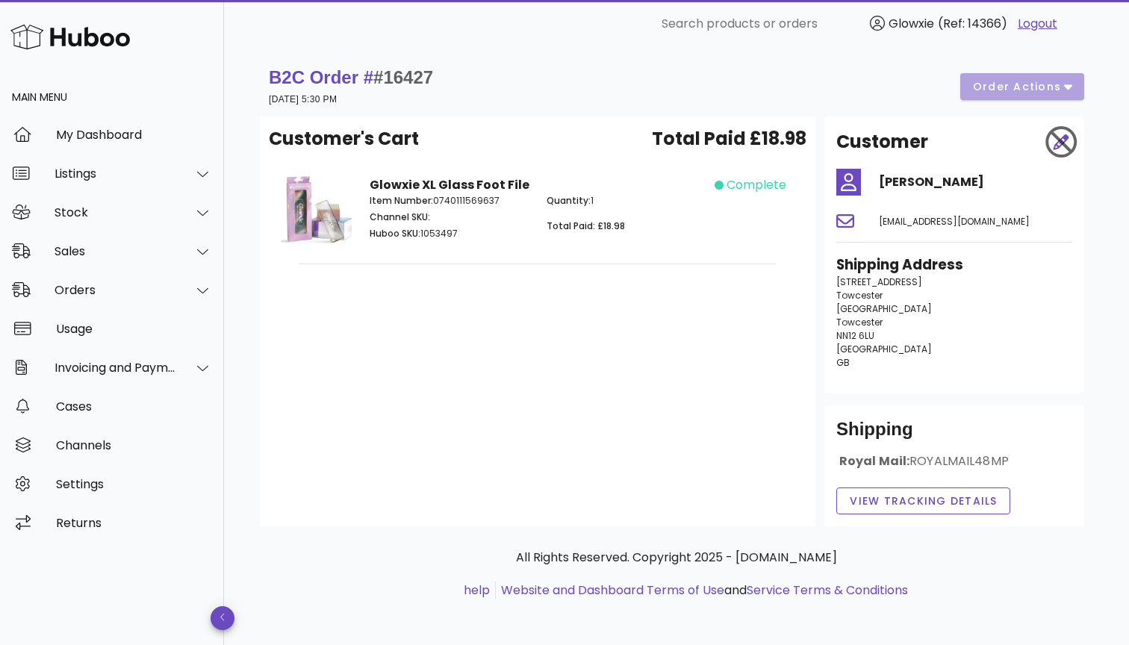
scroll to position [96, 0]
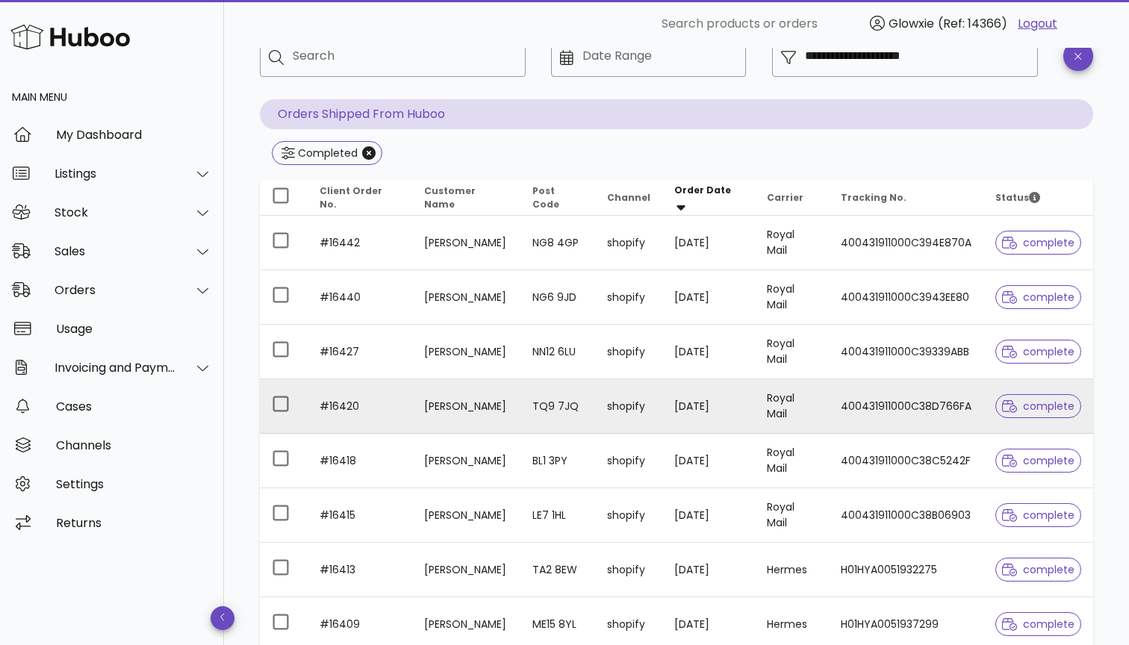
click at [542, 416] on td "TQ9 7JQ" at bounding box center [558, 406] width 75 height 55
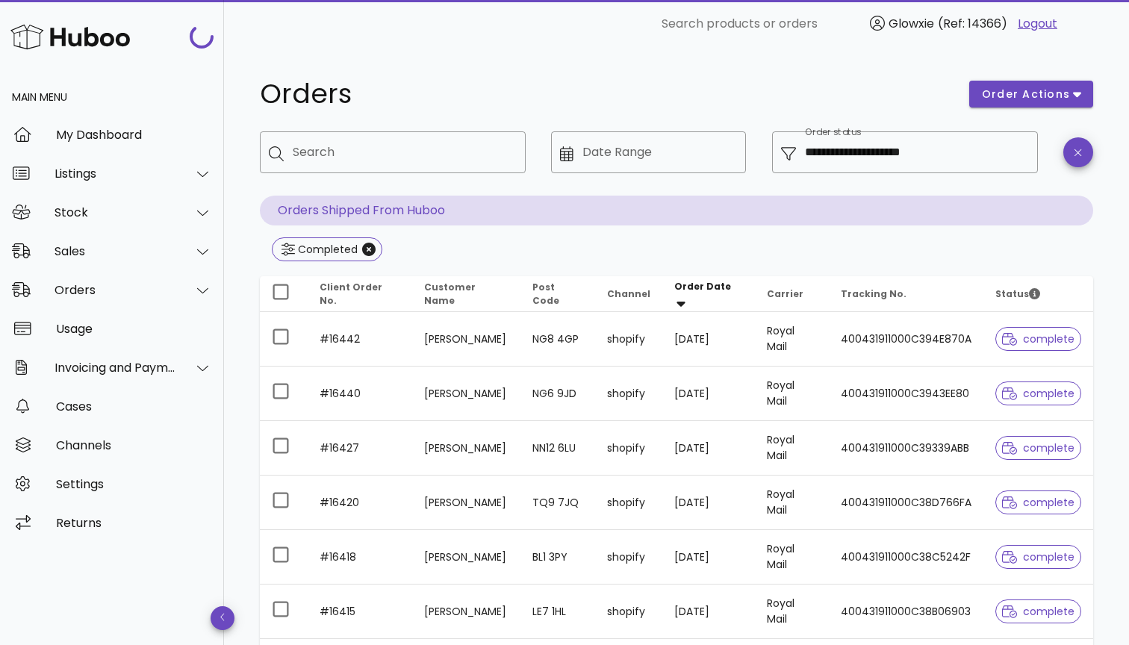
scroll to position [96, 0]
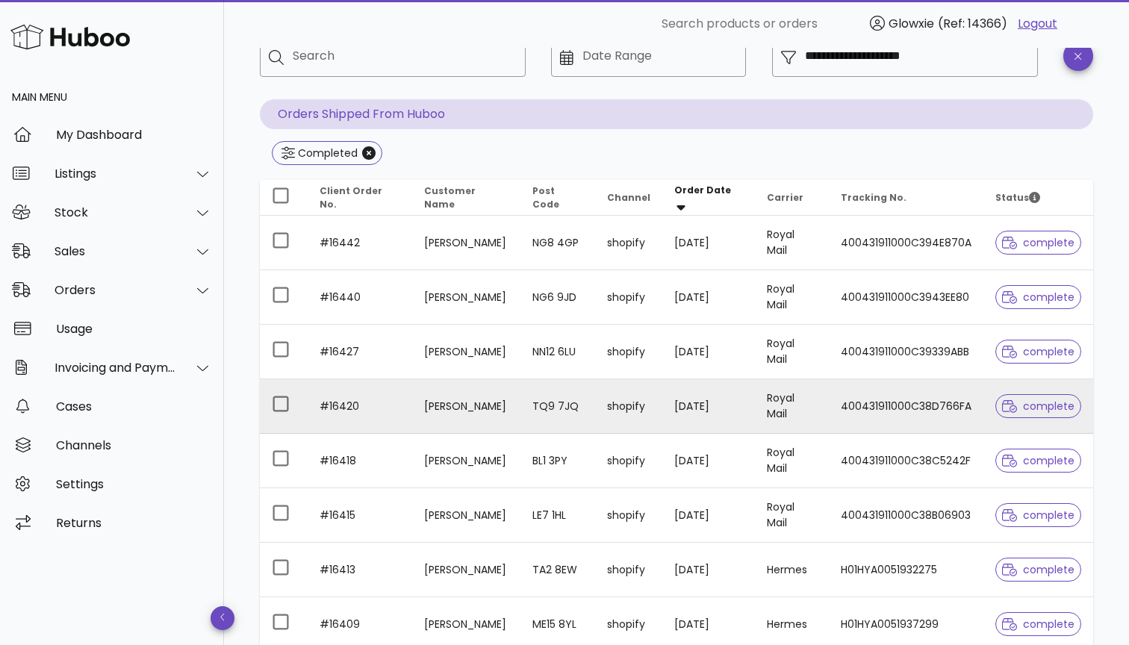
click at [539, 400] on td "TQ9 7JQ" at bounding box center [558, 406] width 75 height 55
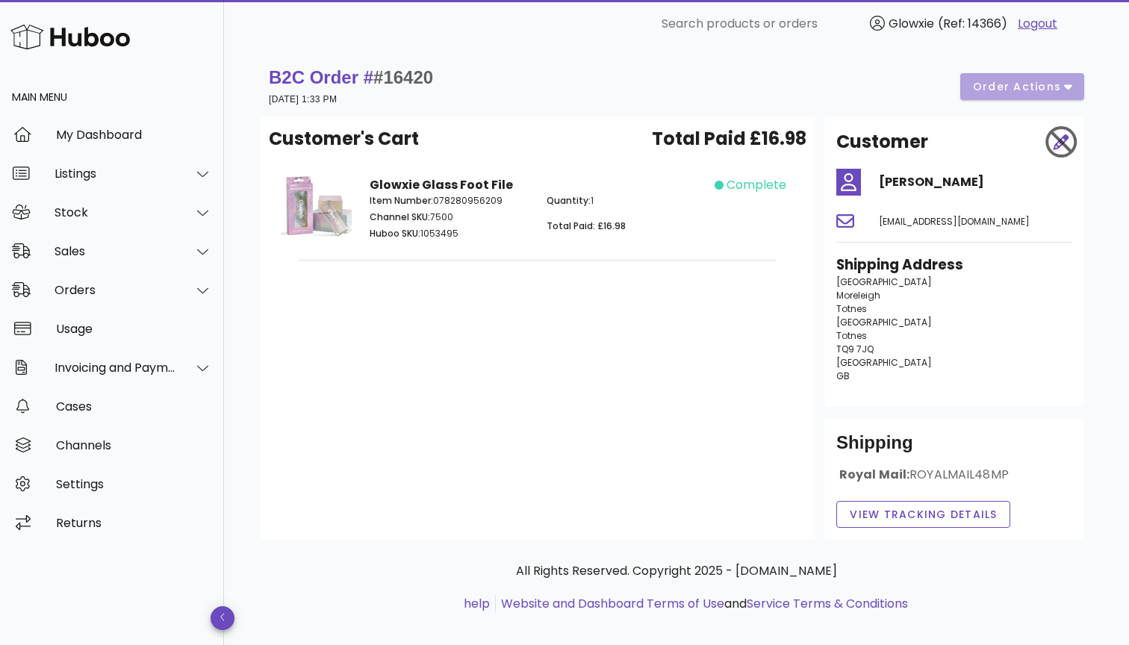
scroll to position [96, 0]
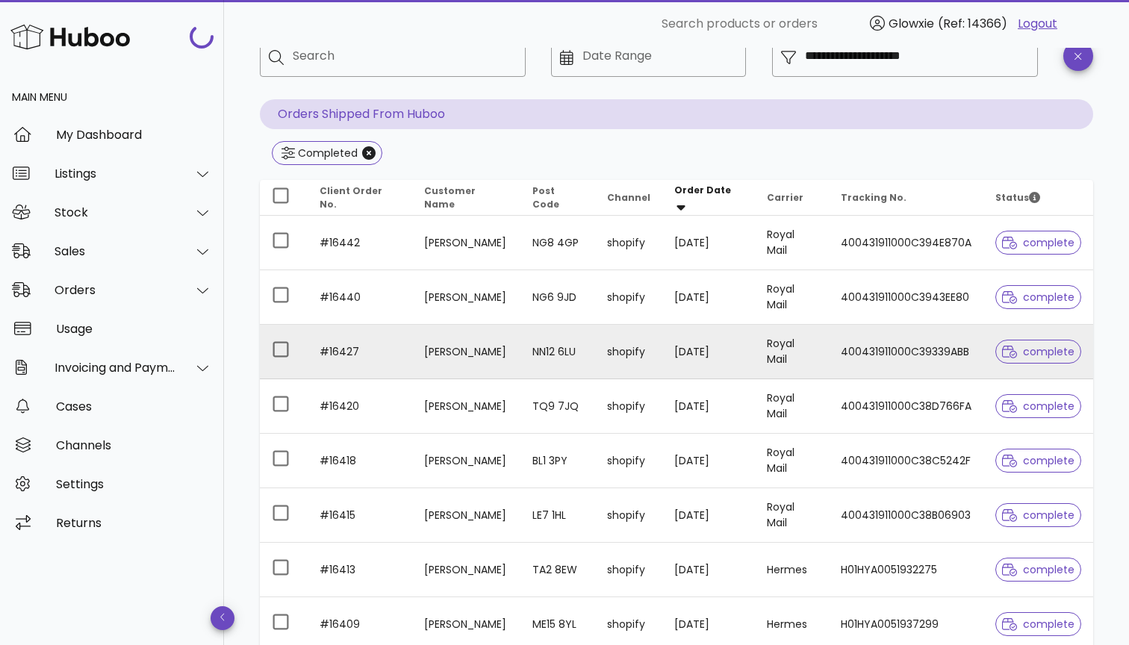
click at [602, 346] on td "shopify" at bounding box center [628, 352] width 67 height 55
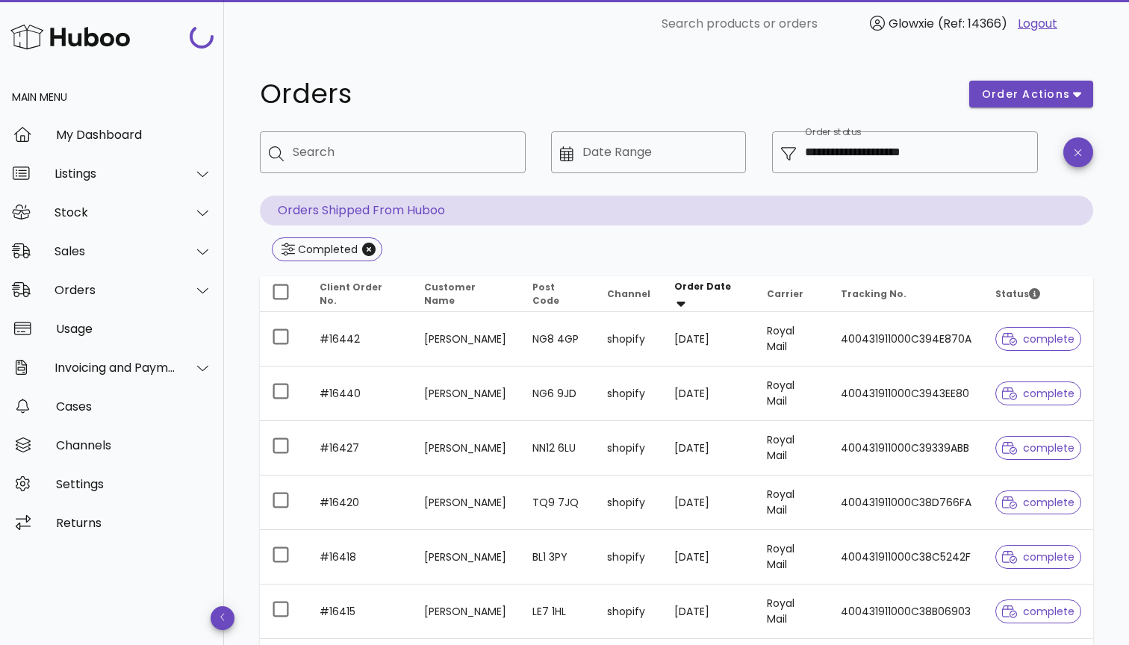
scroll to position [96, 0]
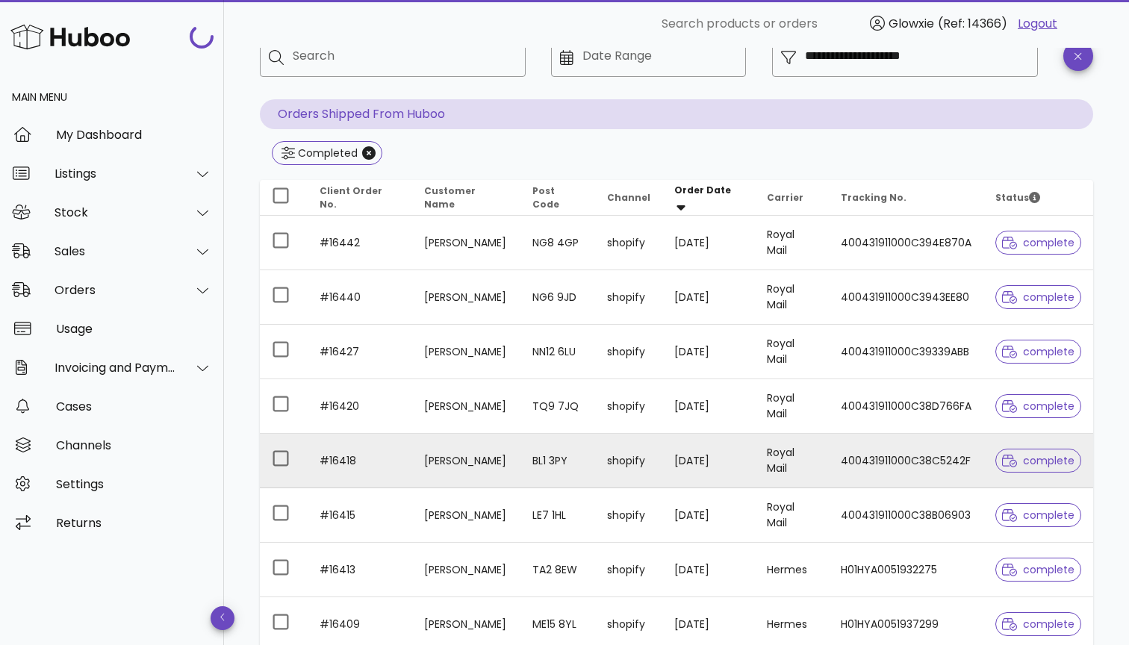
click at [623, 462] on td "shopify" at bounding box center [628, 461] width 67 height 55
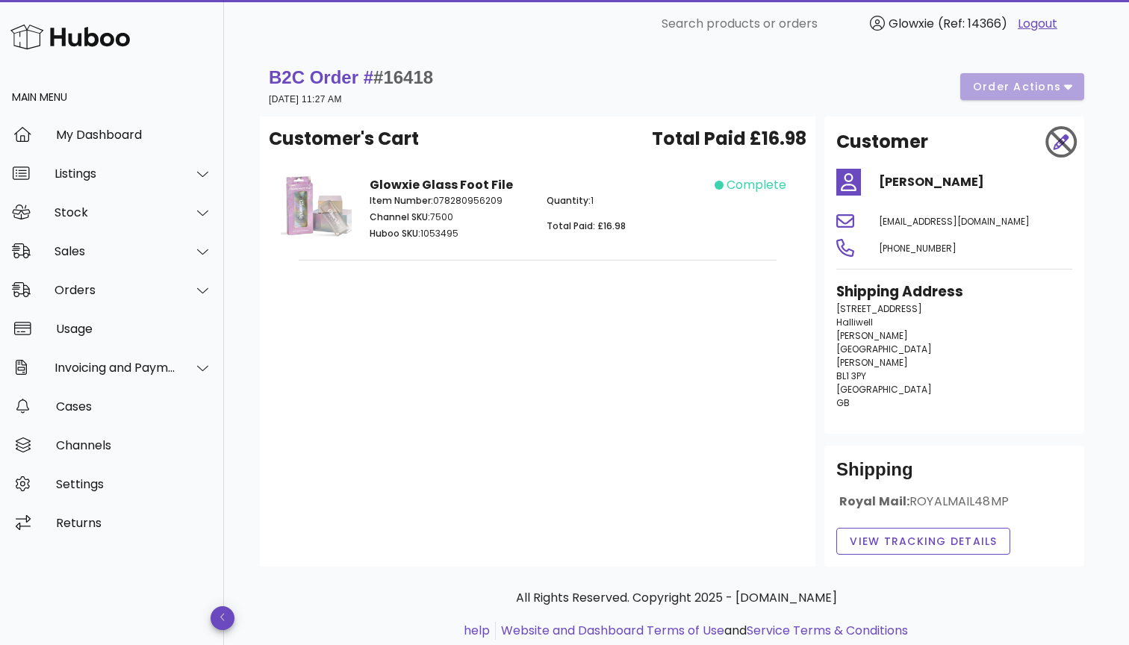
scroll to position [96, 0]
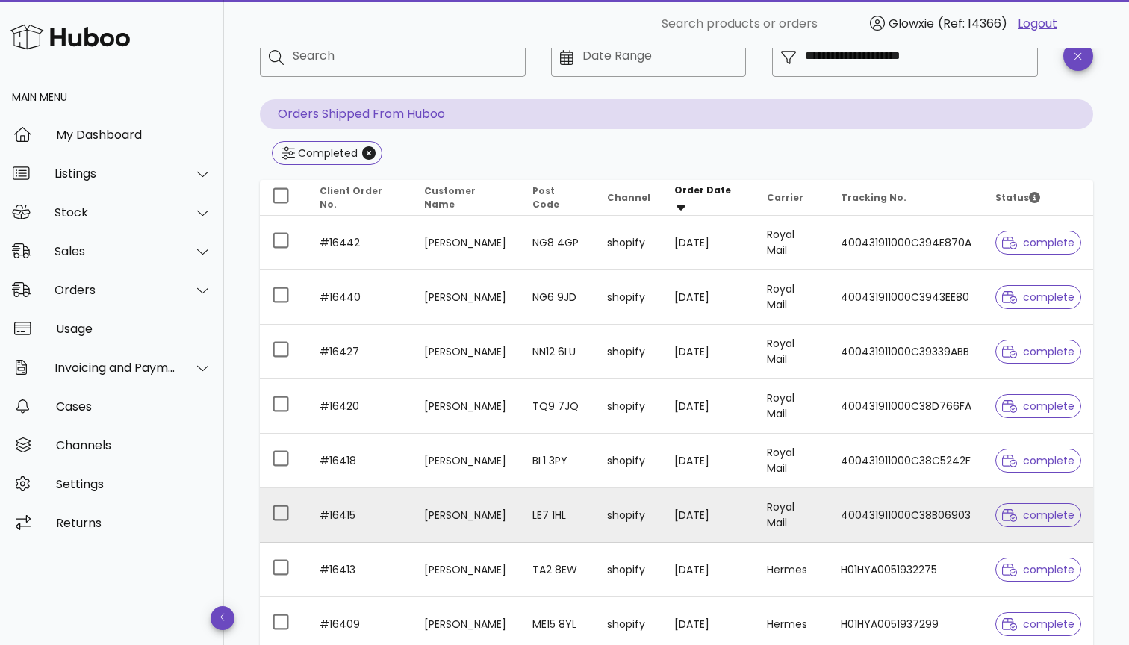
click at [530, 512] on td "LE7 1HL" at bounding box center [558, 516] width 75 height 55
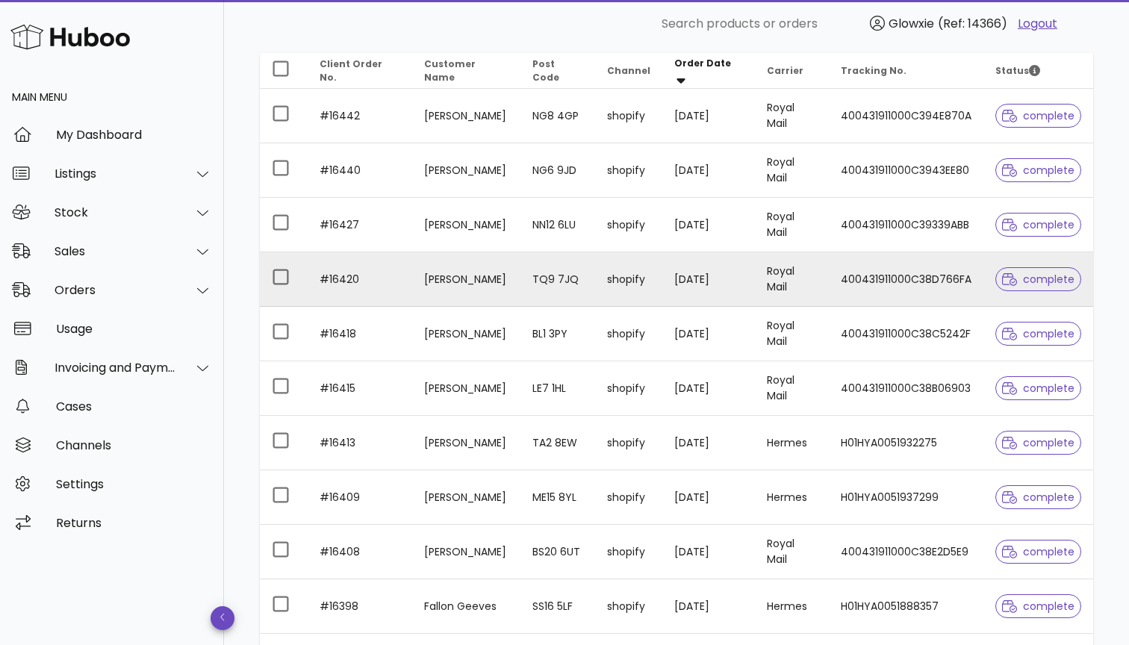
scroll to position [253, 0]
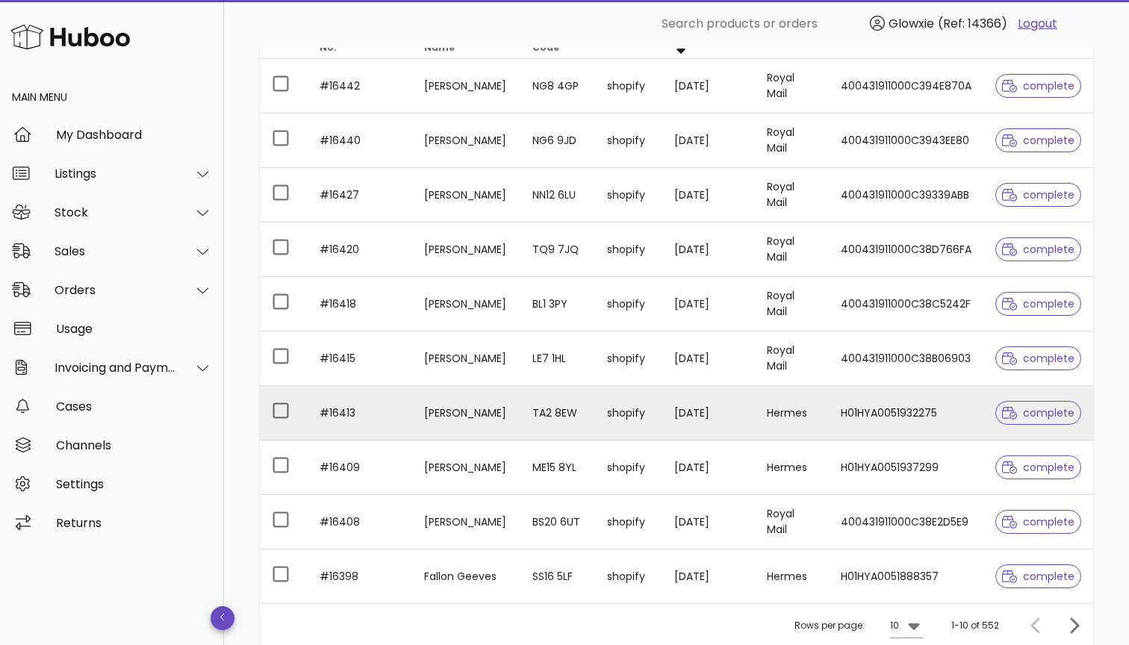
click at [541, 417] on td "TA2 8EW" at bounding box center [558, 413] width 75 height 55
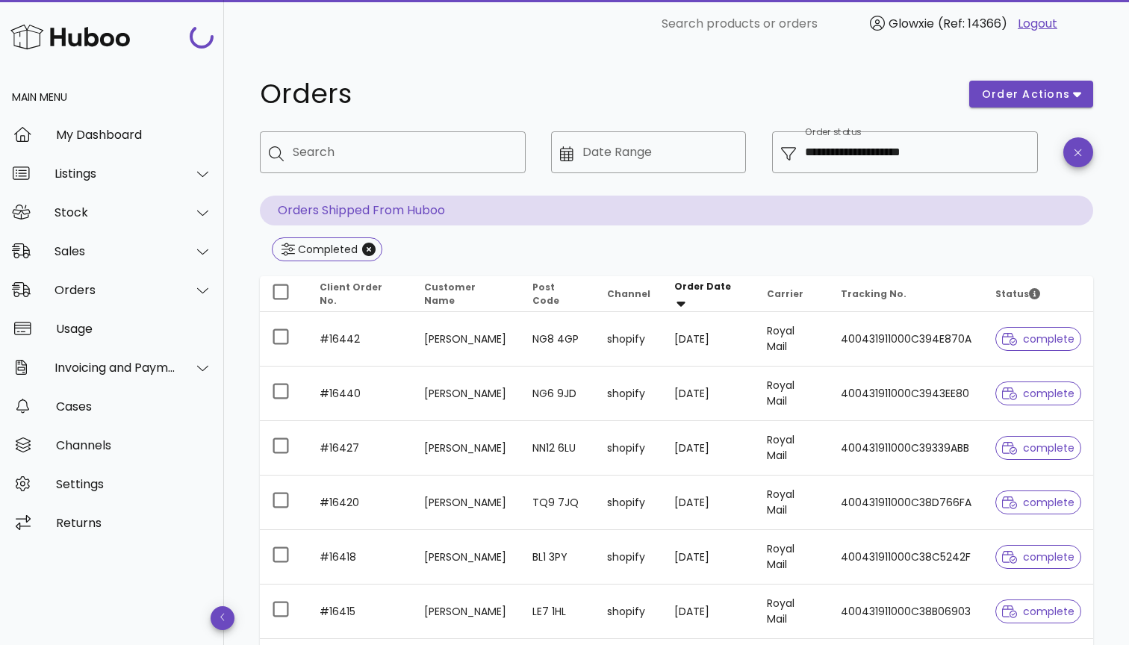
scroll to position [253, 0]
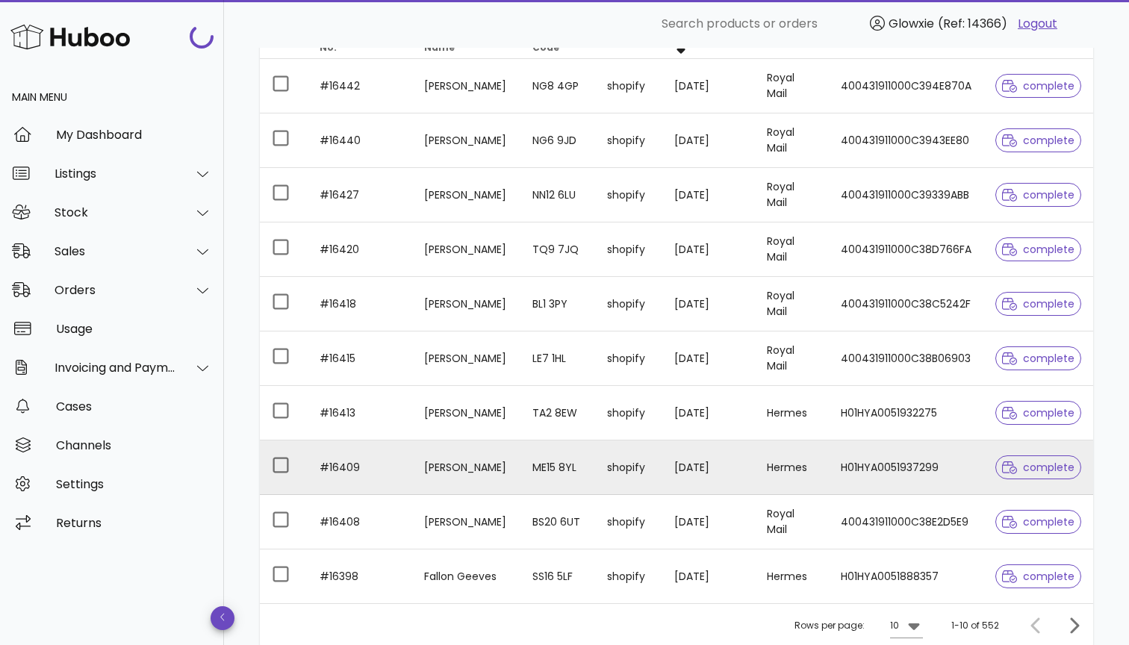
click at [568, 486] on td "ME15 8YL" at bounding box center [558, 468] width 75 height 55
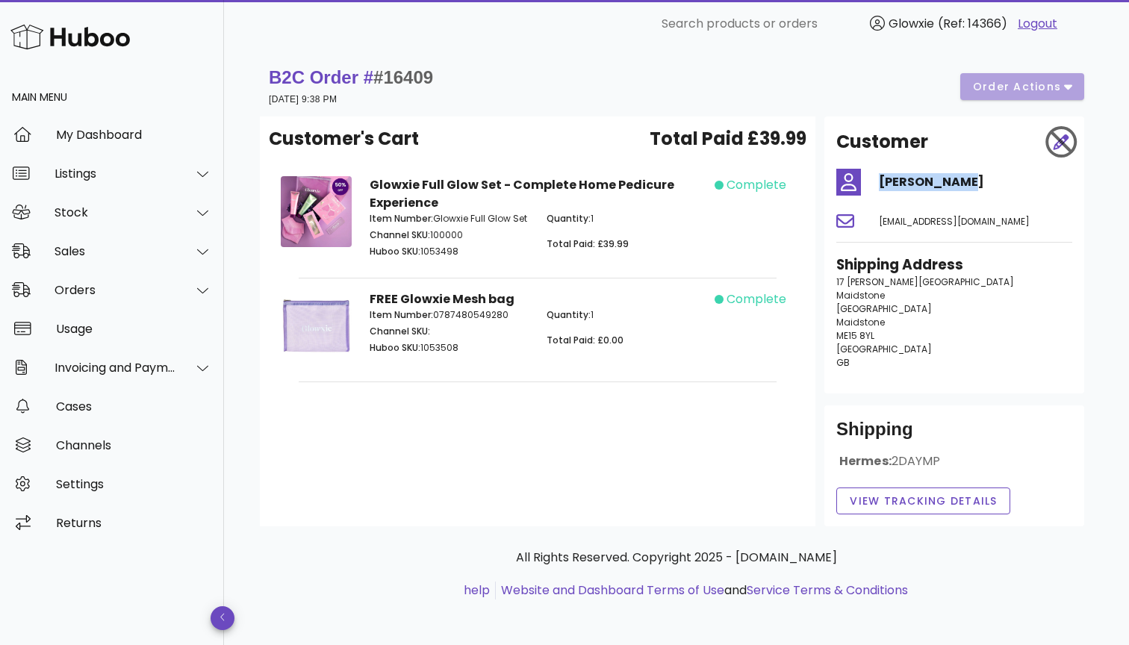
drag, startPoint x: 989, startPoint y: 182, endPoint x: 879, endPoint y: 182, distance: 109.8
click at [879, 182] on h4 "[PERSON_NAME]" at bounding box center [975, 182] width 193 height 18
copy h4 "[PERSON_NAME]"
